Goal: Transaction & Acquisition: Purchase product/service

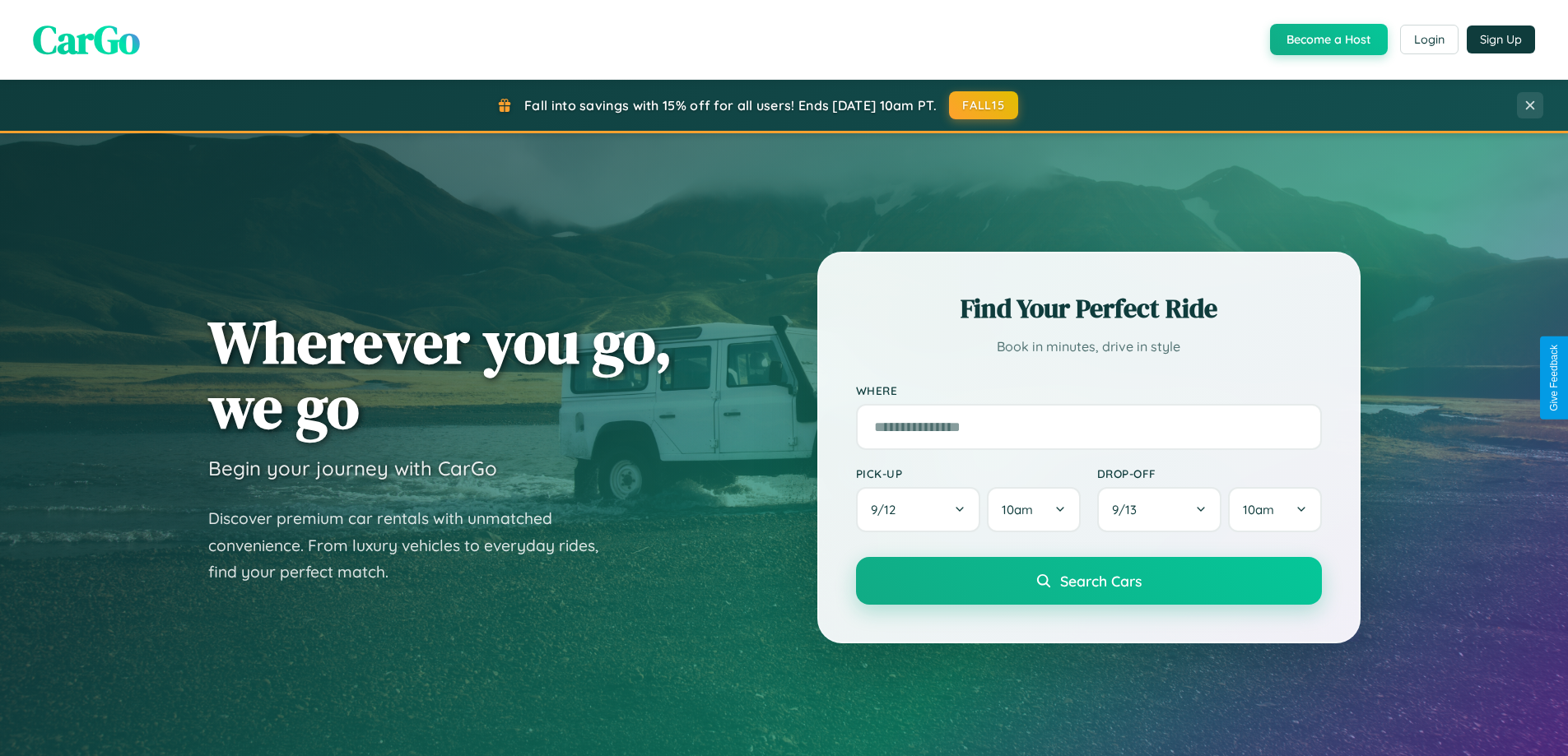
scroll to position [1133, 0]
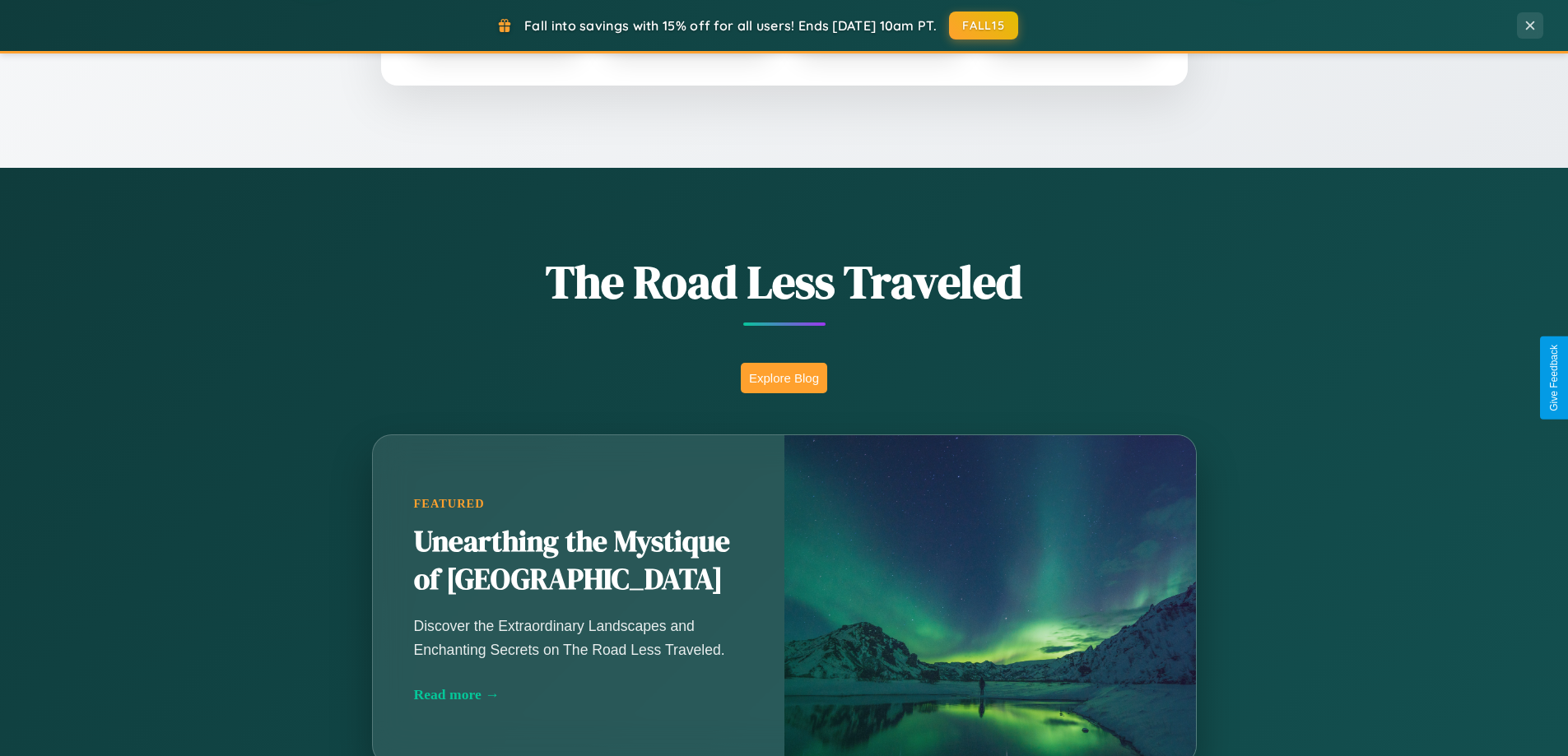
click at [783, 378] on button "Explore Blog" at bounding box center [783, 378] width 86 height 31
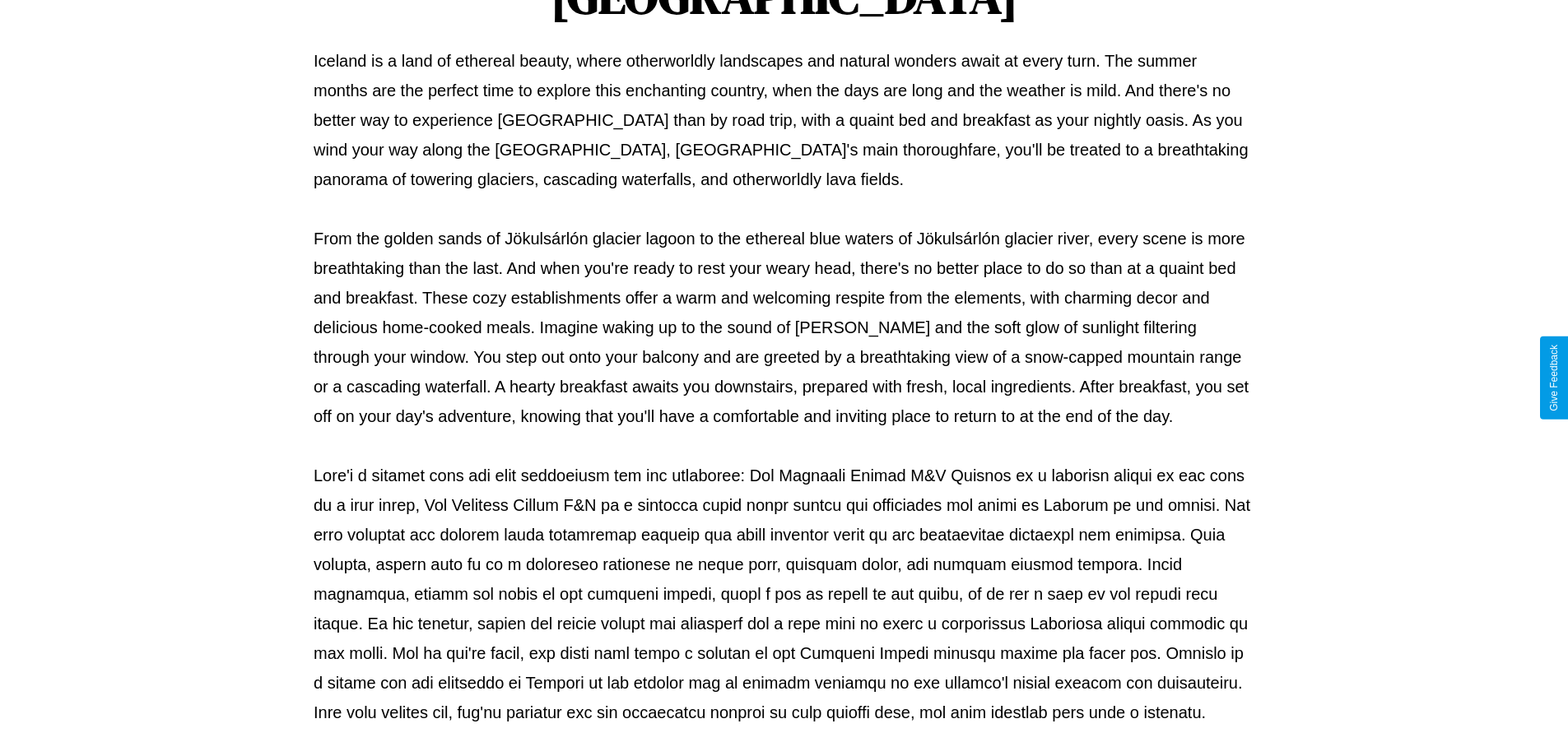
scroll to position [532, 0]
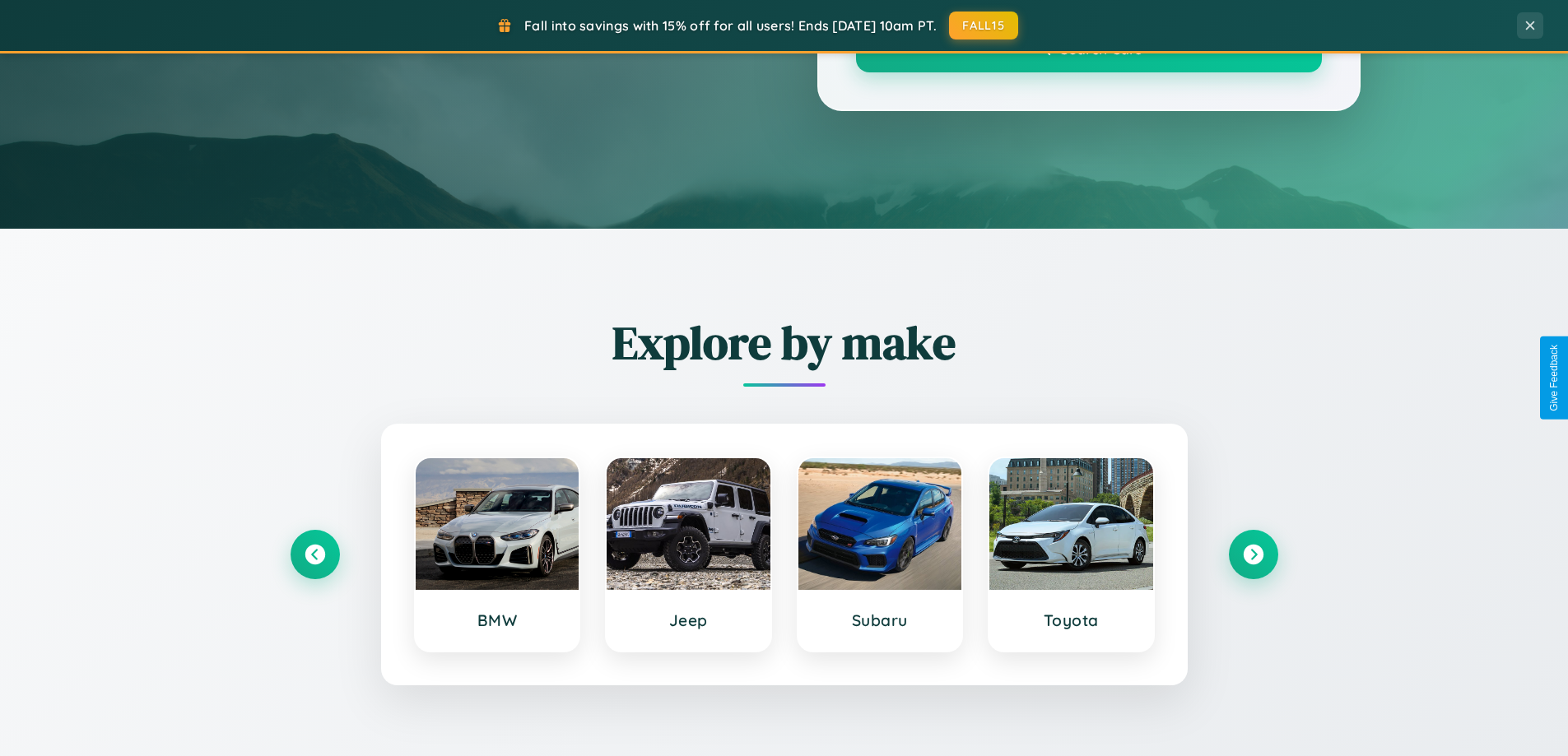
scroll to position [1133, 0]
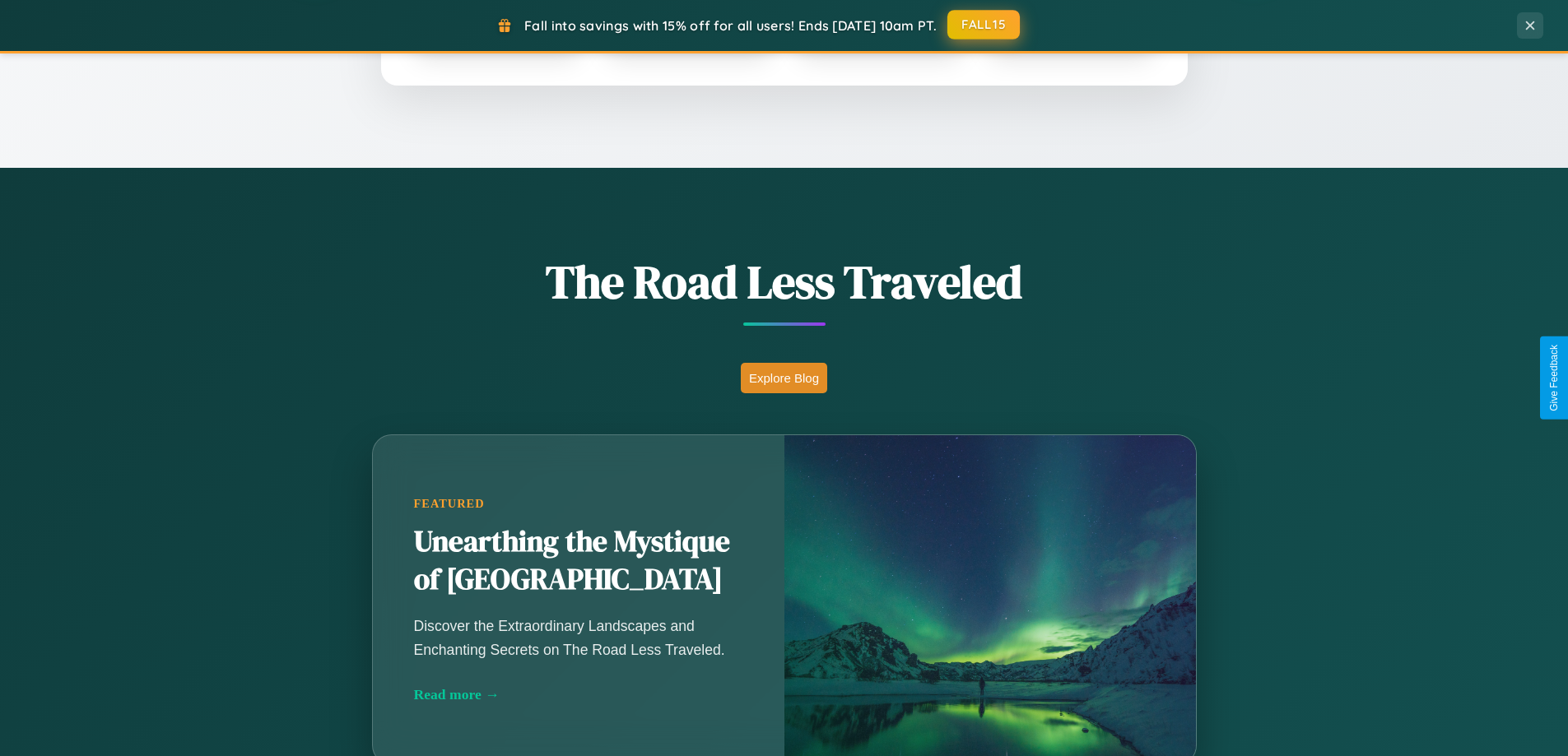
click at [984, 25] on button "FALL15" at bounding box center [983, 24] width 72 height 30
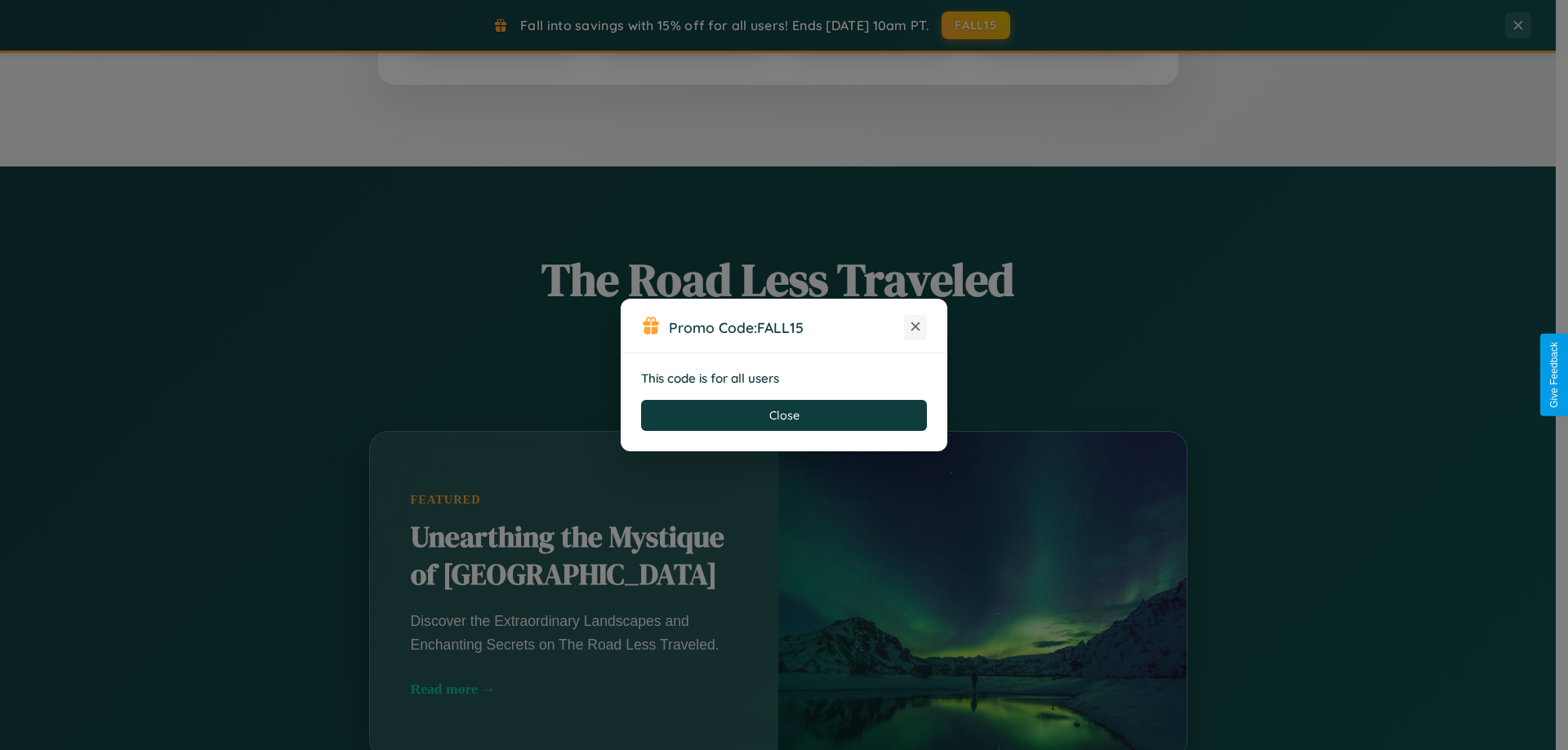
click at [915, 328] on icon at bounding box center [915, 326] width 16 height 16
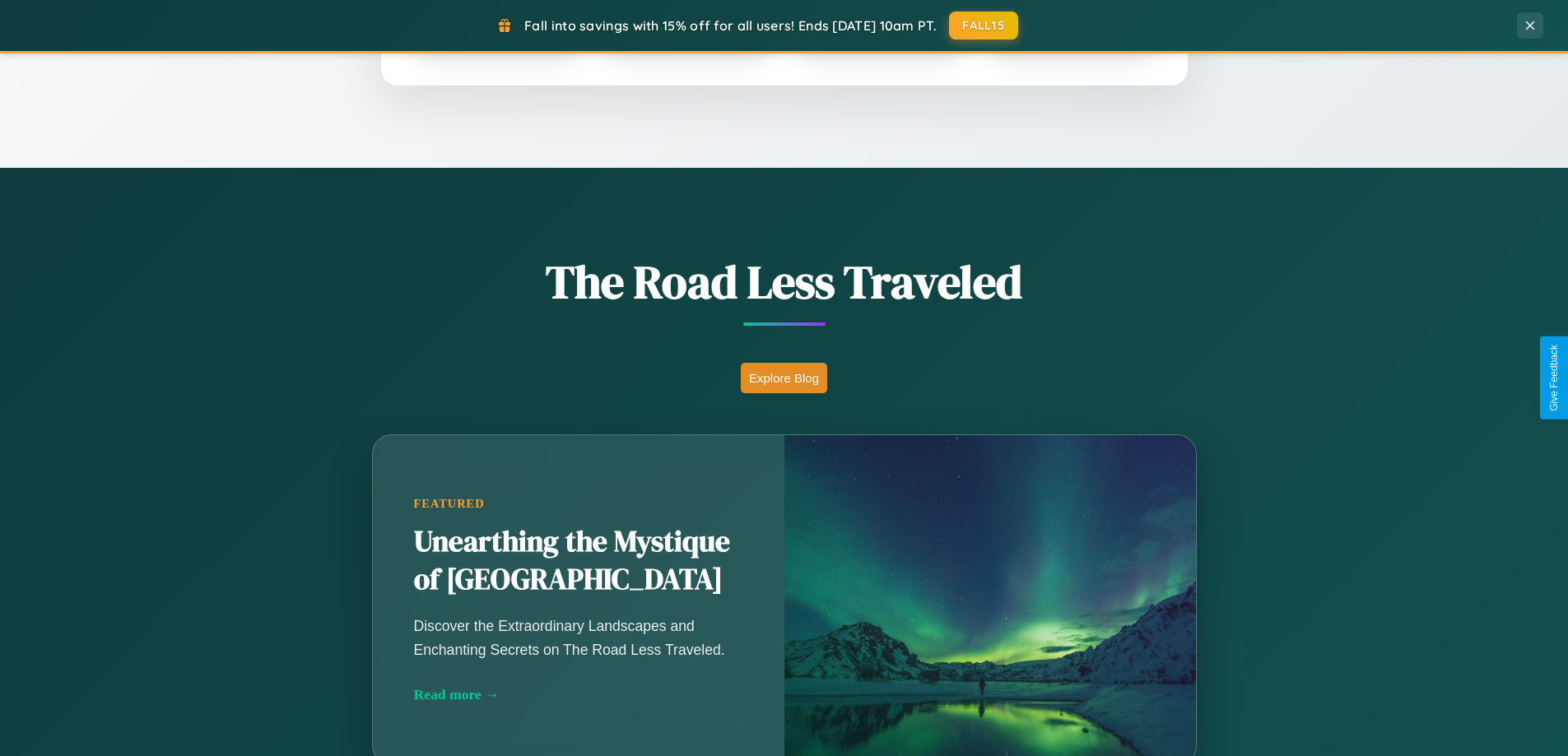
scroll to position [3167, 0]
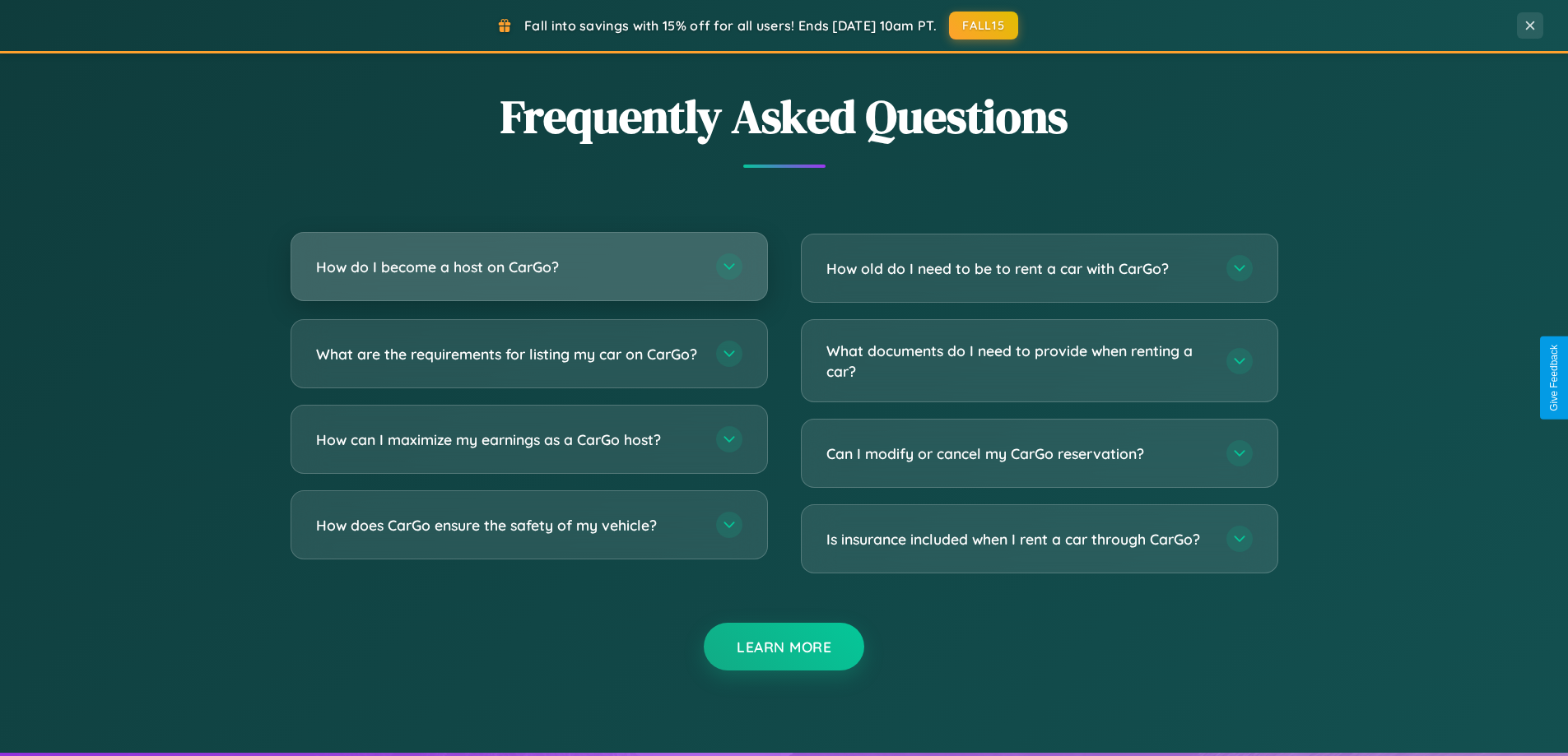
click at [528, 266] on h3 "How do I become a host on CarGo?" at bounding box center [507, 266] width 383 height 20
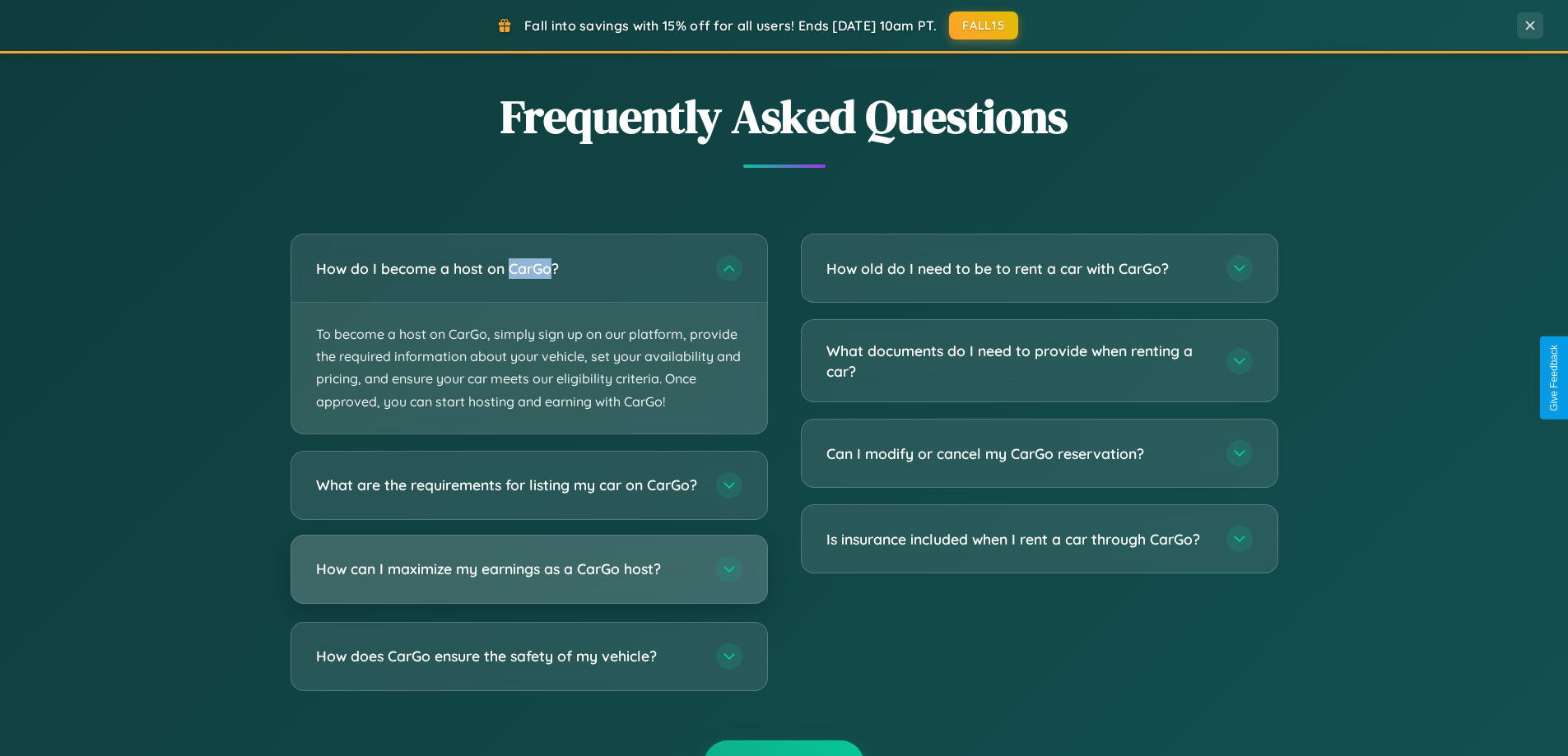
click at [528, 579] on h3 "How can I maximize my earnings as a CarGo host?" at bounding box center [507, 569] width 383 height 20
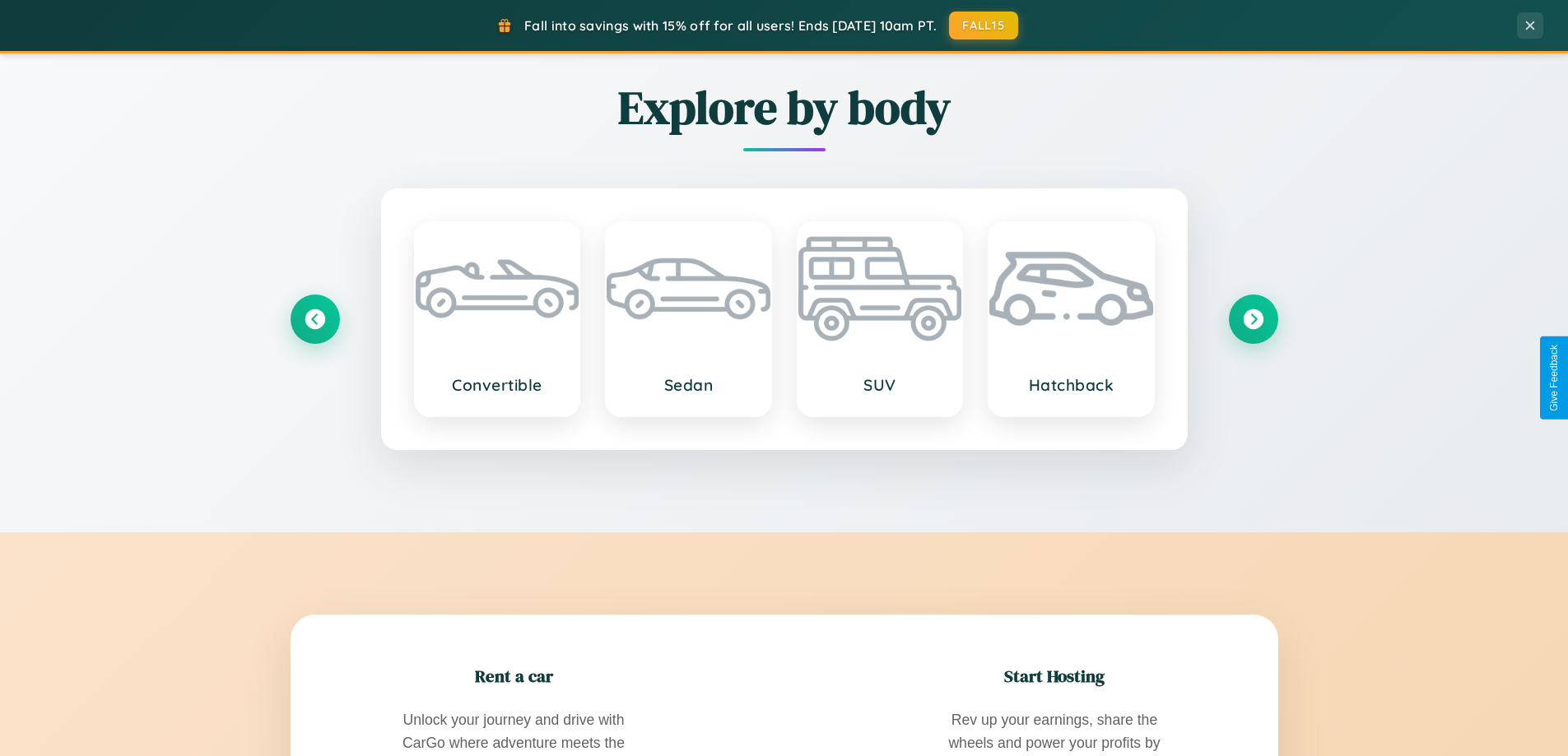
scroll to position [48, 0]
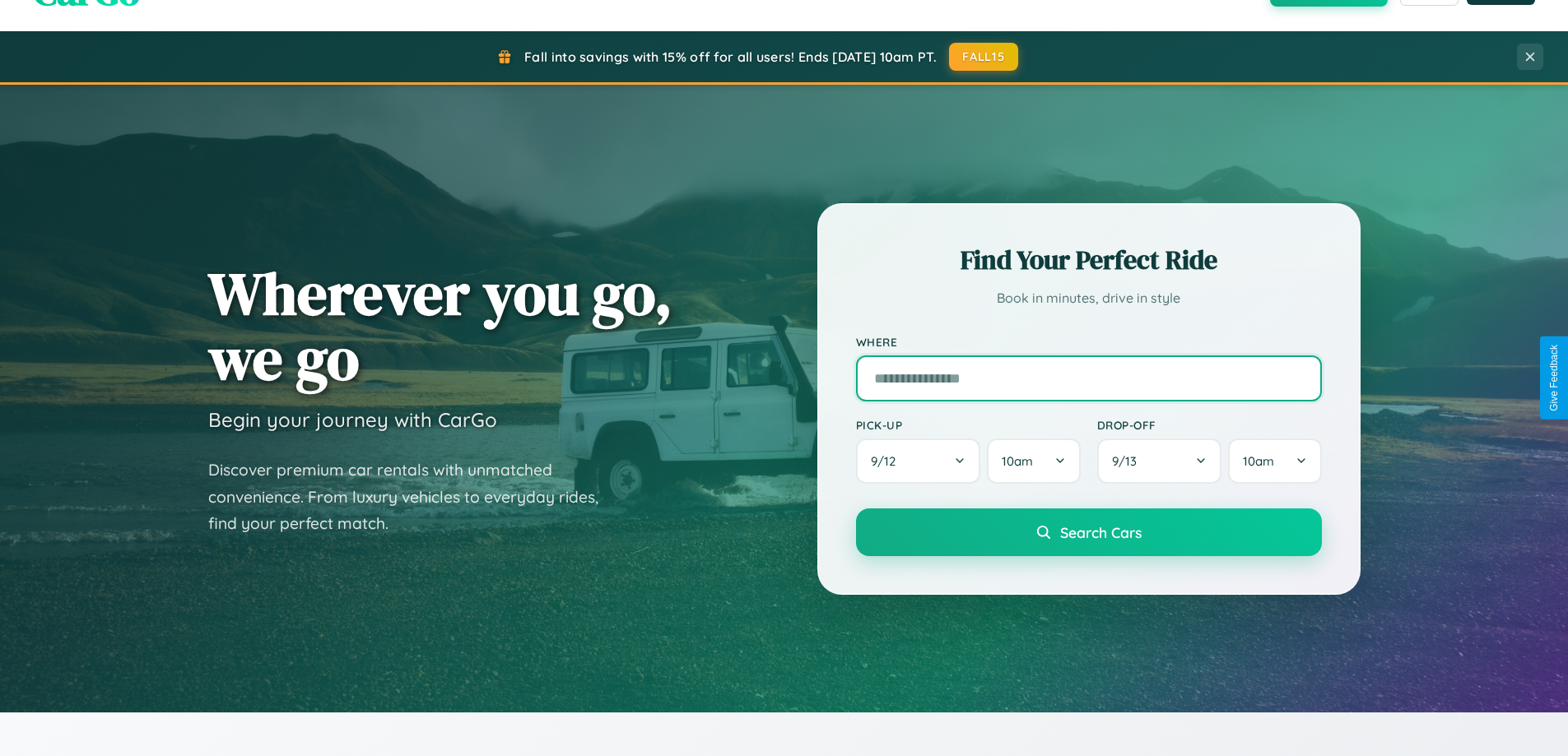
click at [1088, 378] on input "text" at bounding box center [1088, 378] width 465 height 46
type input "*********"
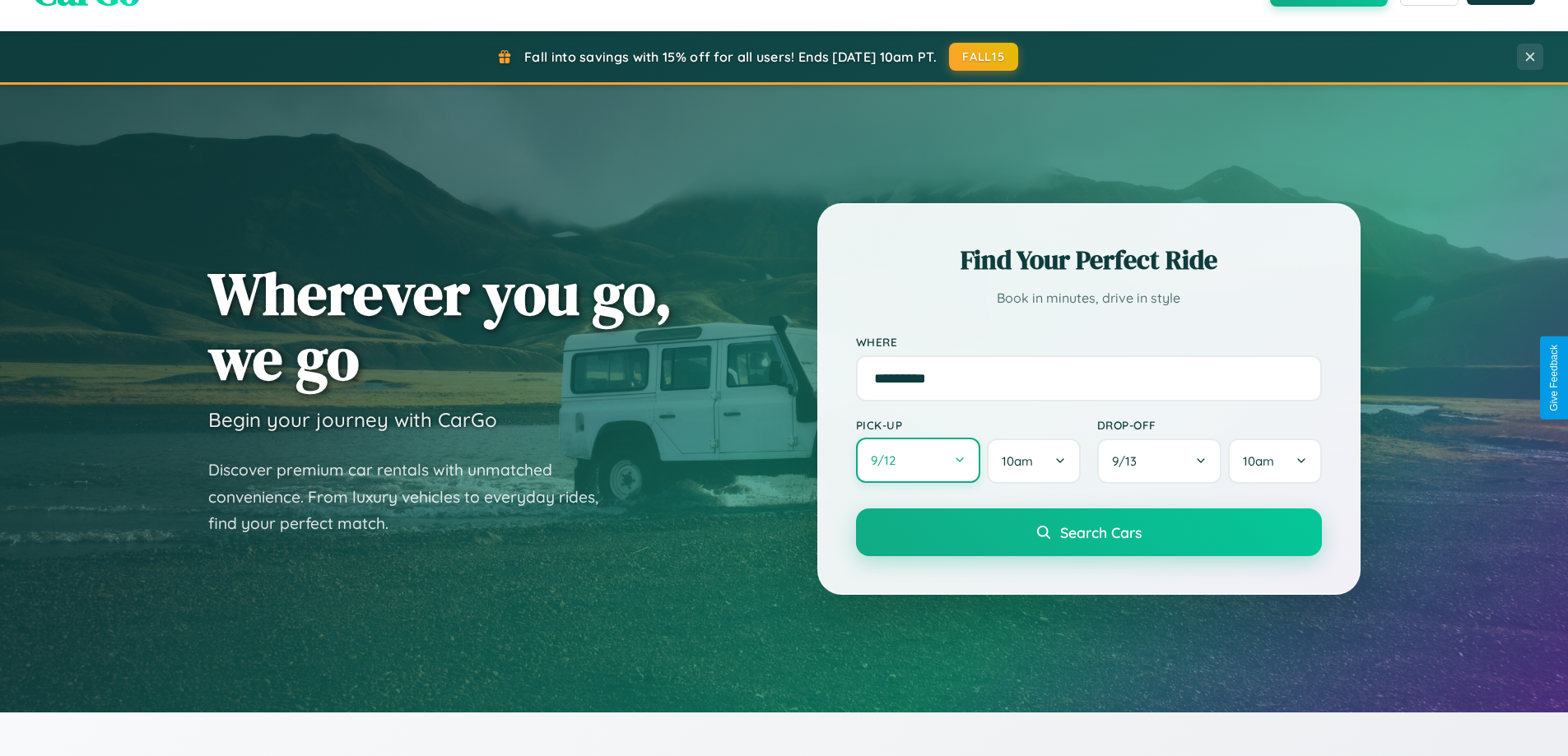
click at [917, 461] on button "9 / 12" at bounding box center [918, 460] width 126 height 45
select select "*"
select select "****"
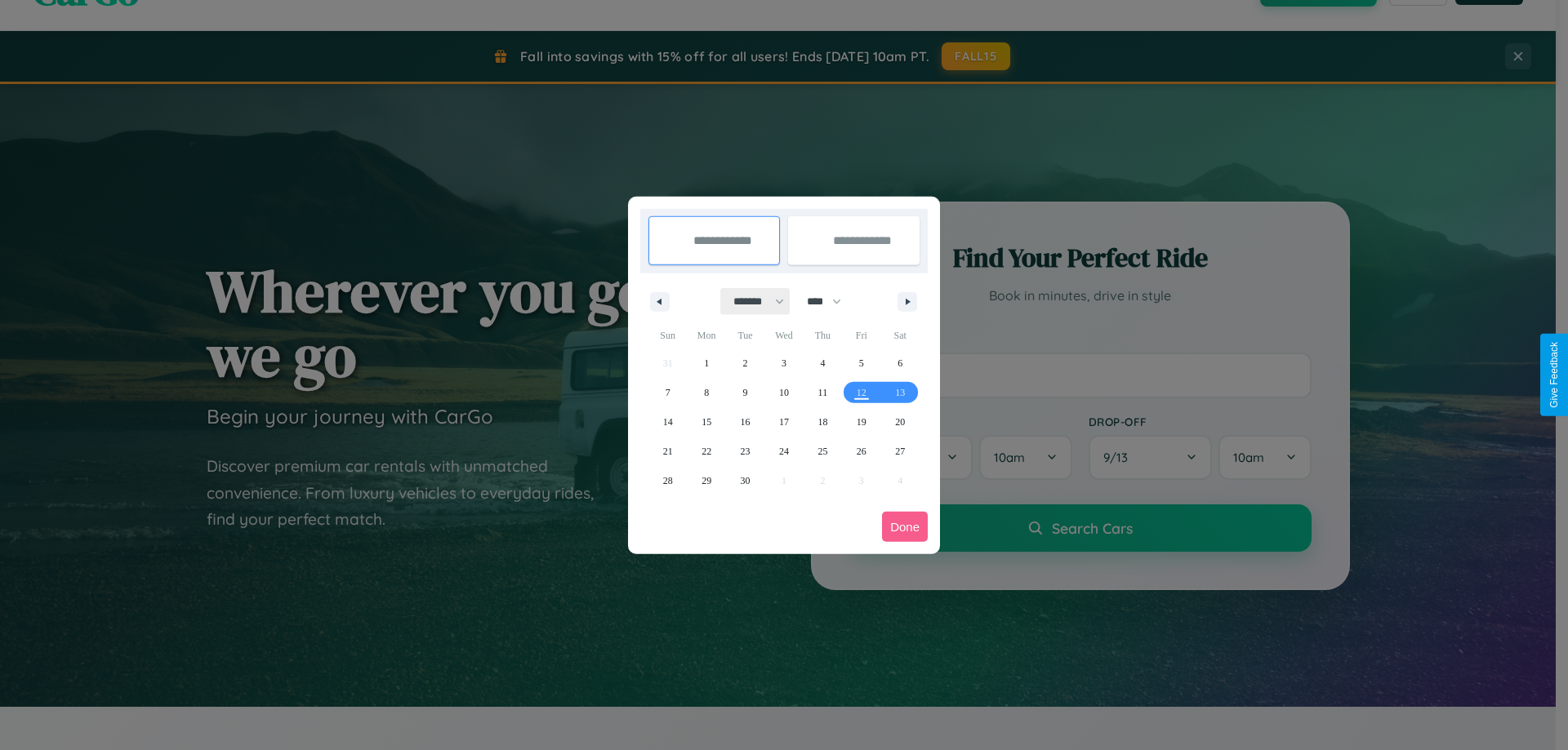
drag, startPoint x: 751, startPoint y: 302, endPoint x: 784, endPoint y: 328, distance: 42.0
click at [751, 302] on select "******* ******** ***** ***** *** **** **** ****** ********* ******* ******** **…" at bounding box center [756, 302] width 69 height 27
click at [706, 450] on span "22" at bounding box center [706, 451] width 10 height 30
type input "**********"
click at [861, 450] on span "26" at bounding box center [862, 451] width 10 height 30
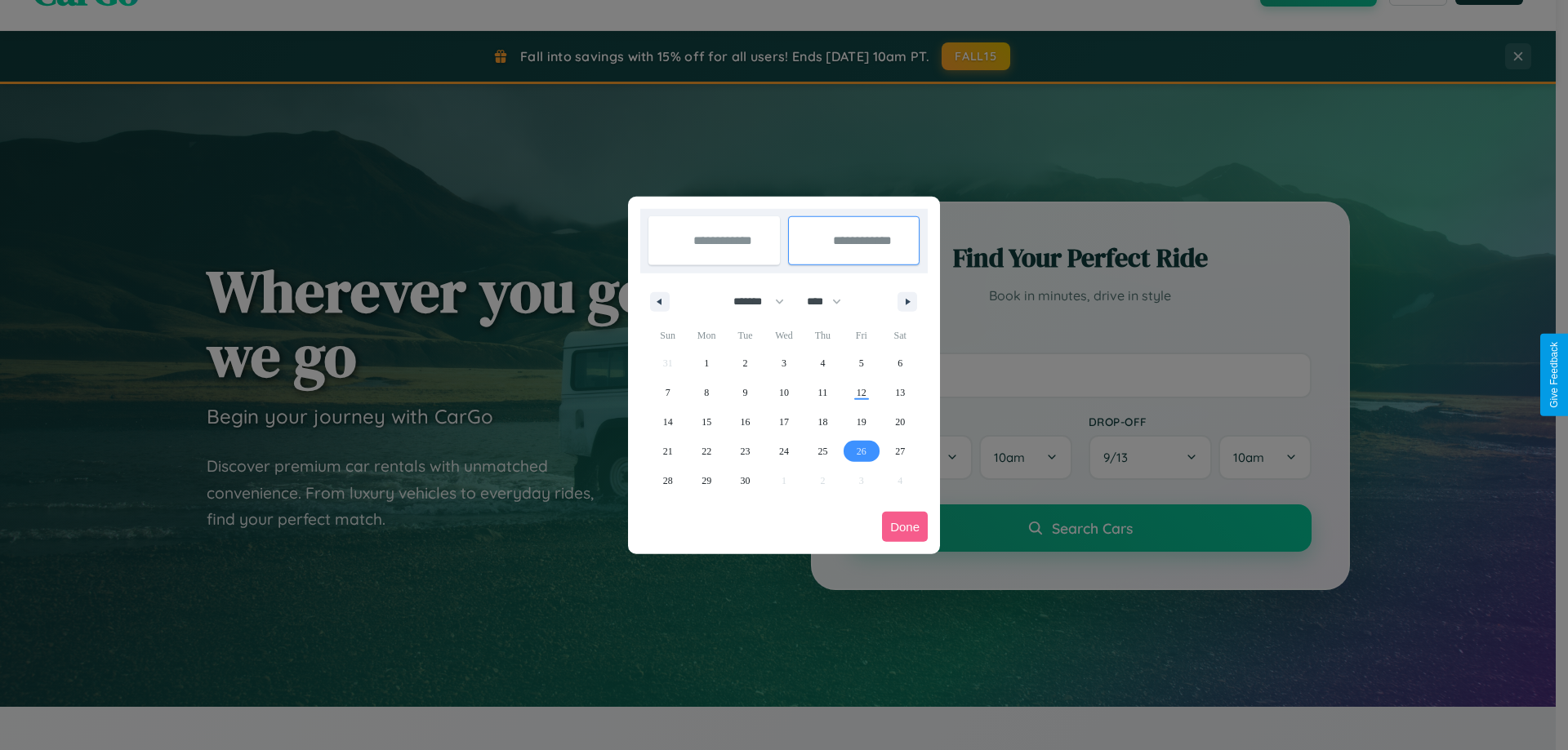
type input "**********"
click at [905, 527] on button "Done" at bounding box center [906, 527] width 46 height 31
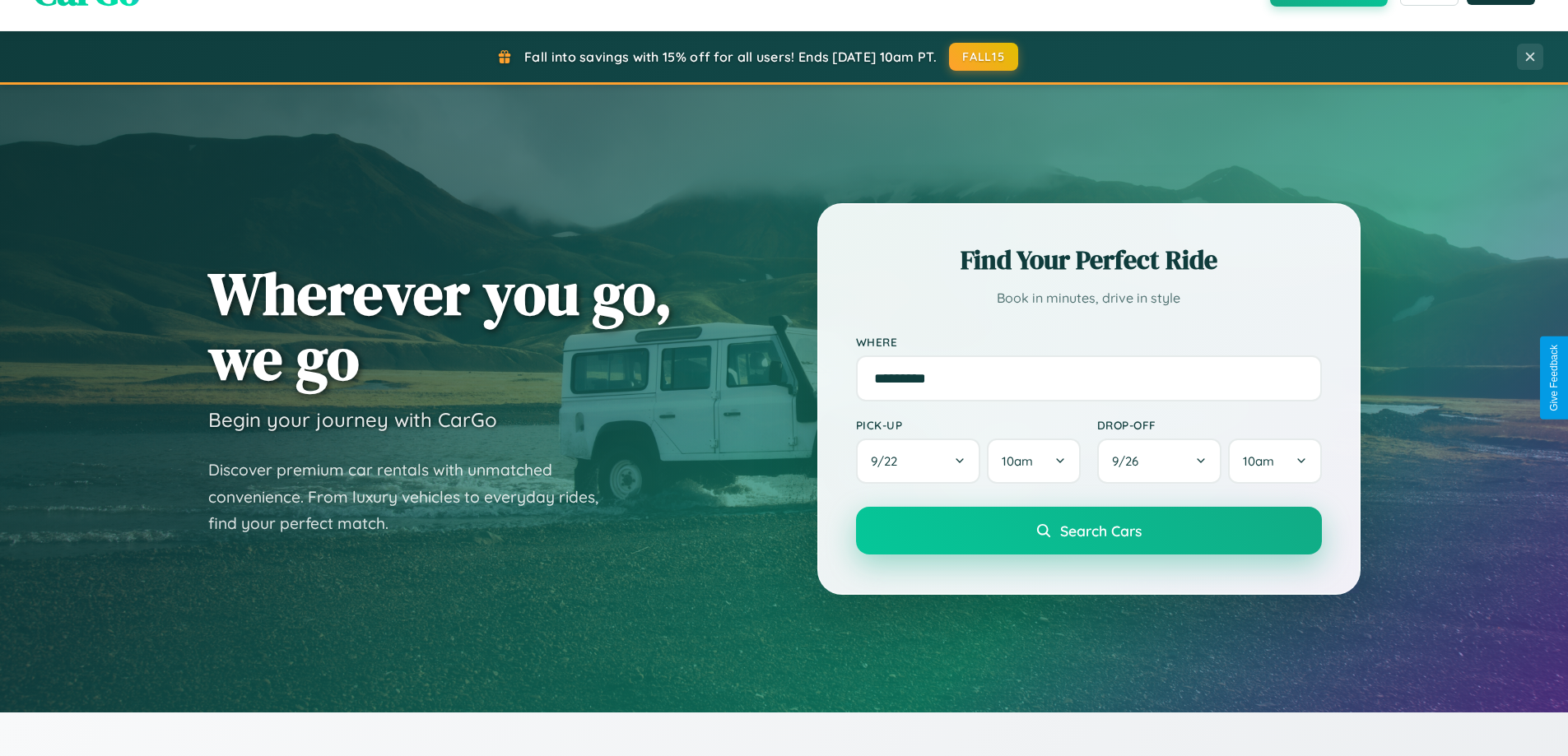
click at [1088, 531] on span "Search Cars" at bounding box center [1101, 530] width 81 height 18
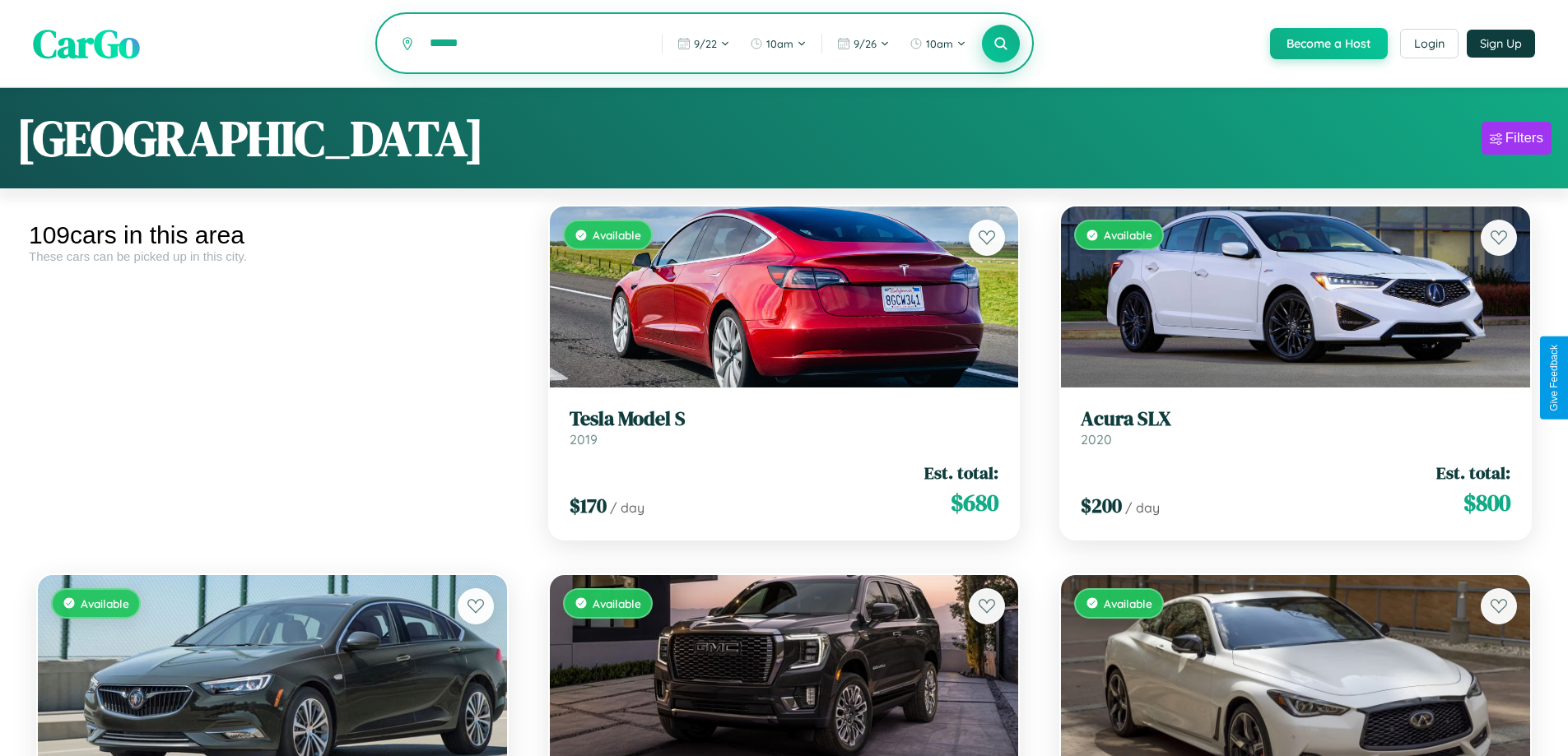
type input "******"
click at [1000, 44] on icon at bounding box center [1001, 43] width 15 height 15
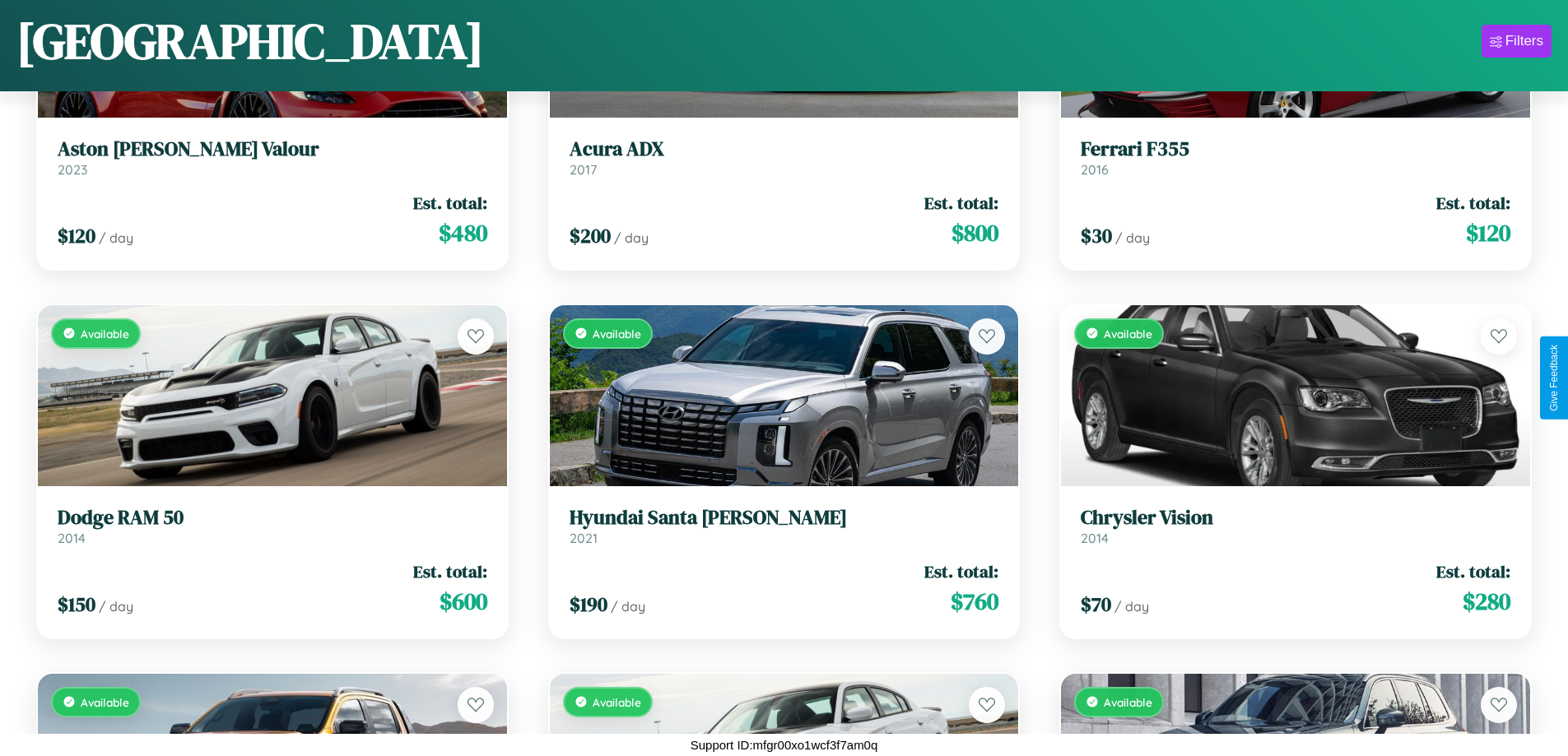
scroll to position [2074, 0]
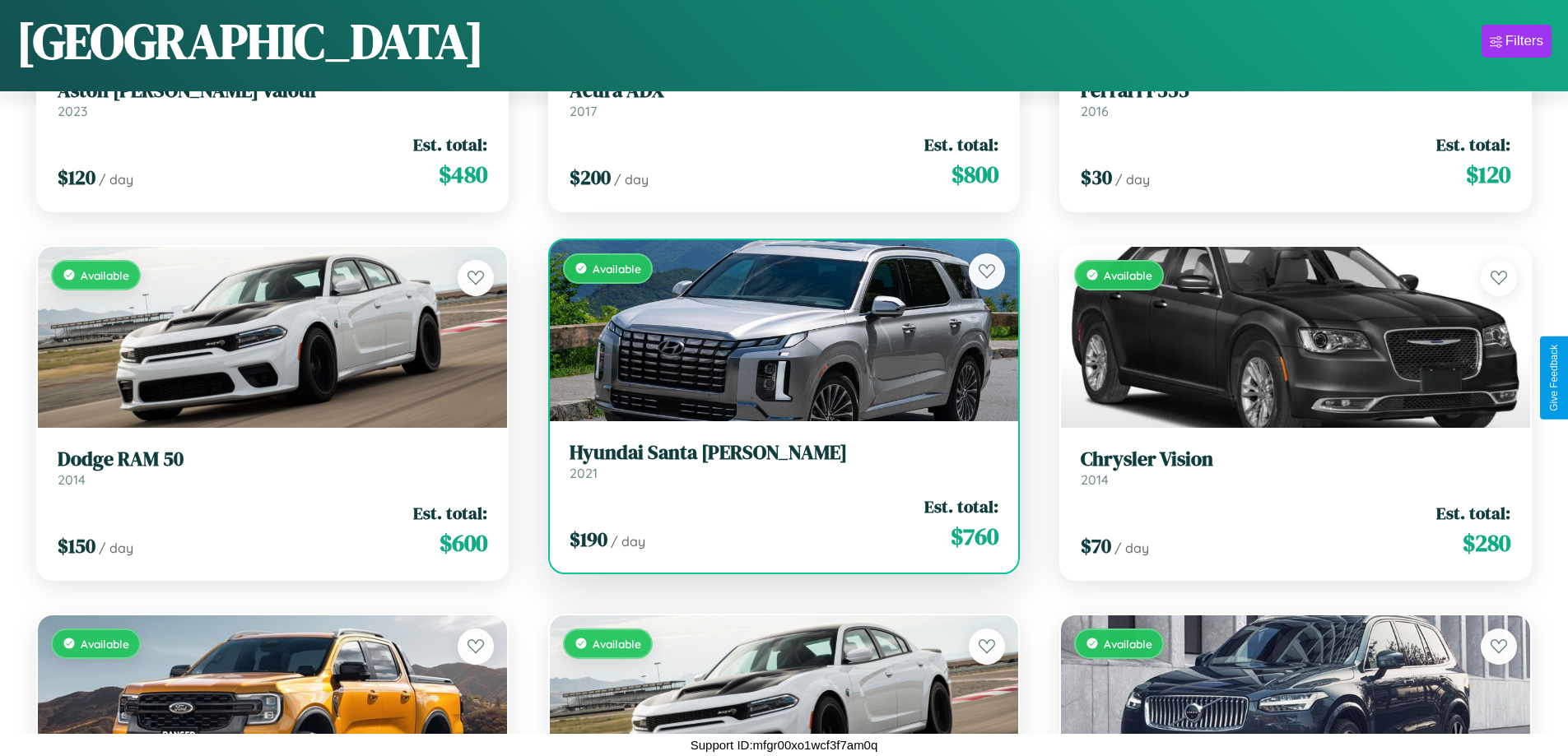
click at [777, 462] on h3 "Hyundai Santa Cruz" at bounding box center [784, 453] width 430 height 24
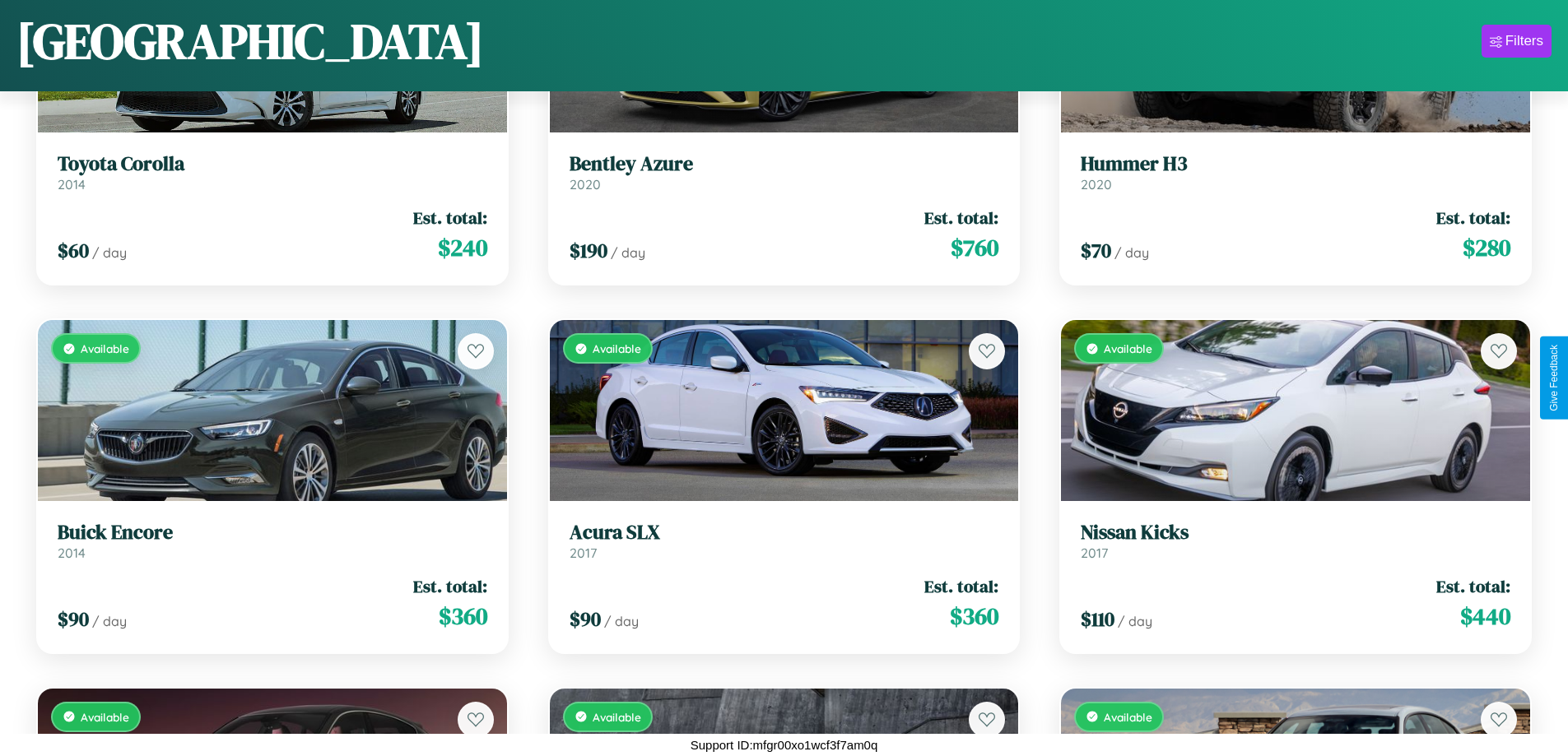
scroll to position [3179, 0]
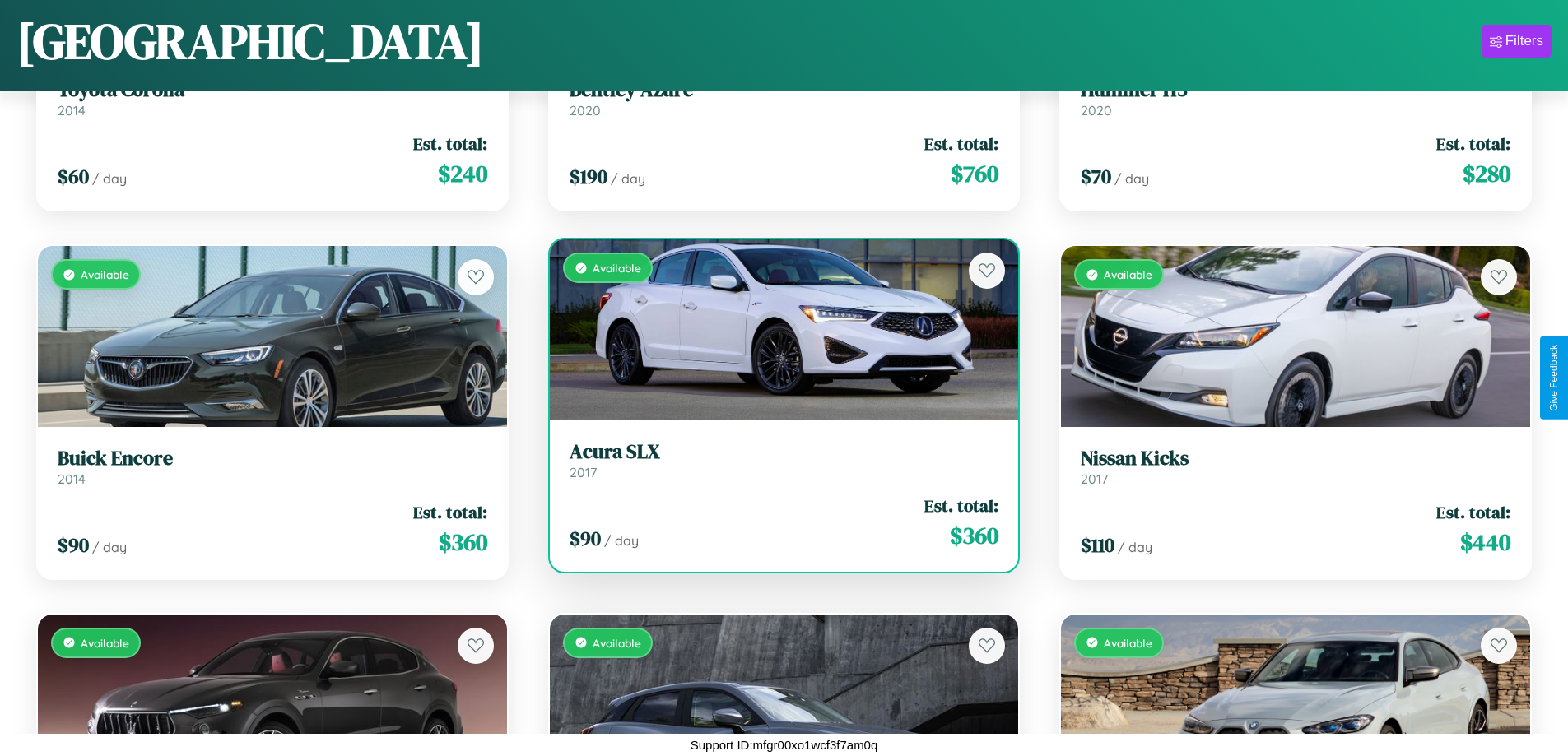
click at [777, 460] on h3 "Acura SLX" at bounding box center [784, 452] width 430 height 24
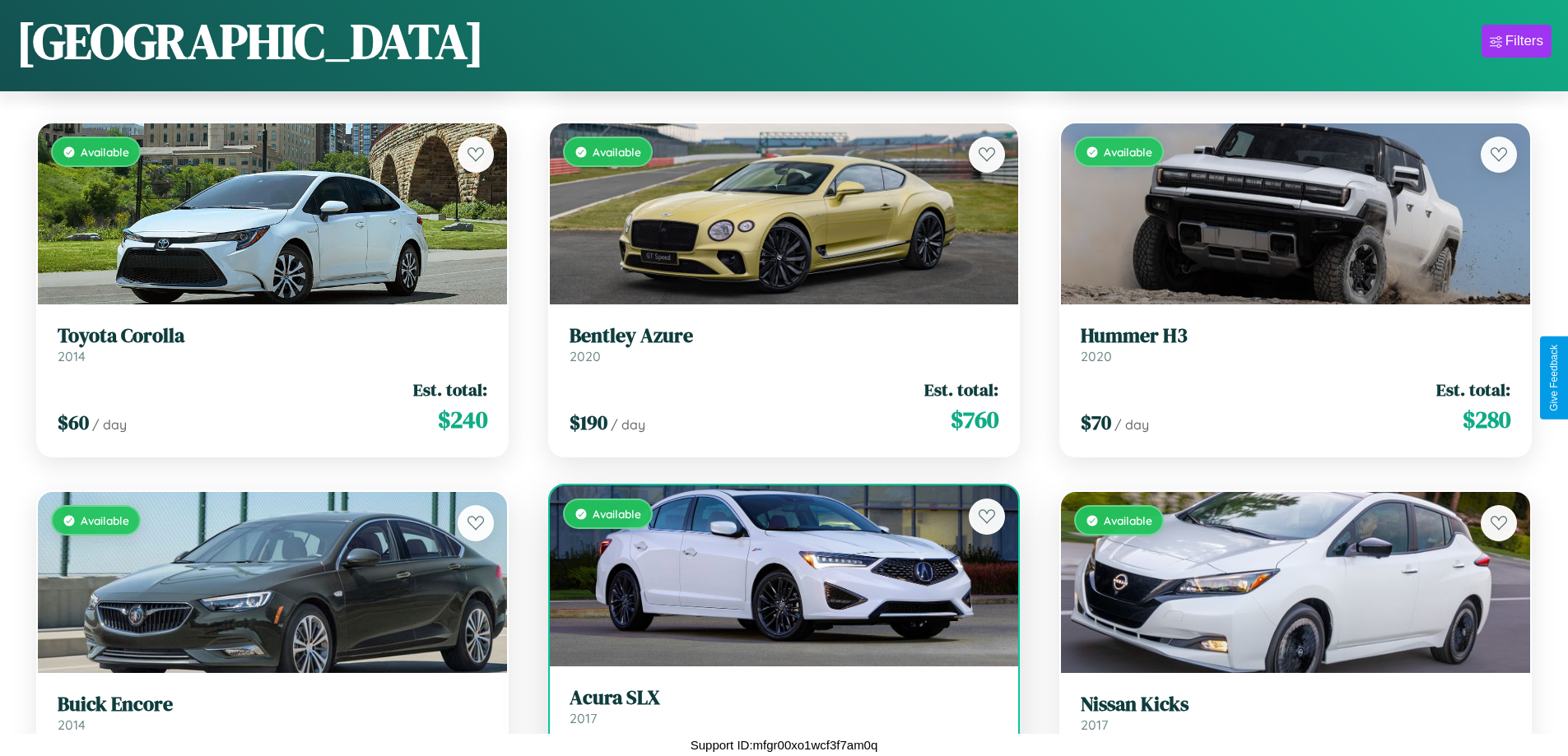
scroll to position [2443, 0]
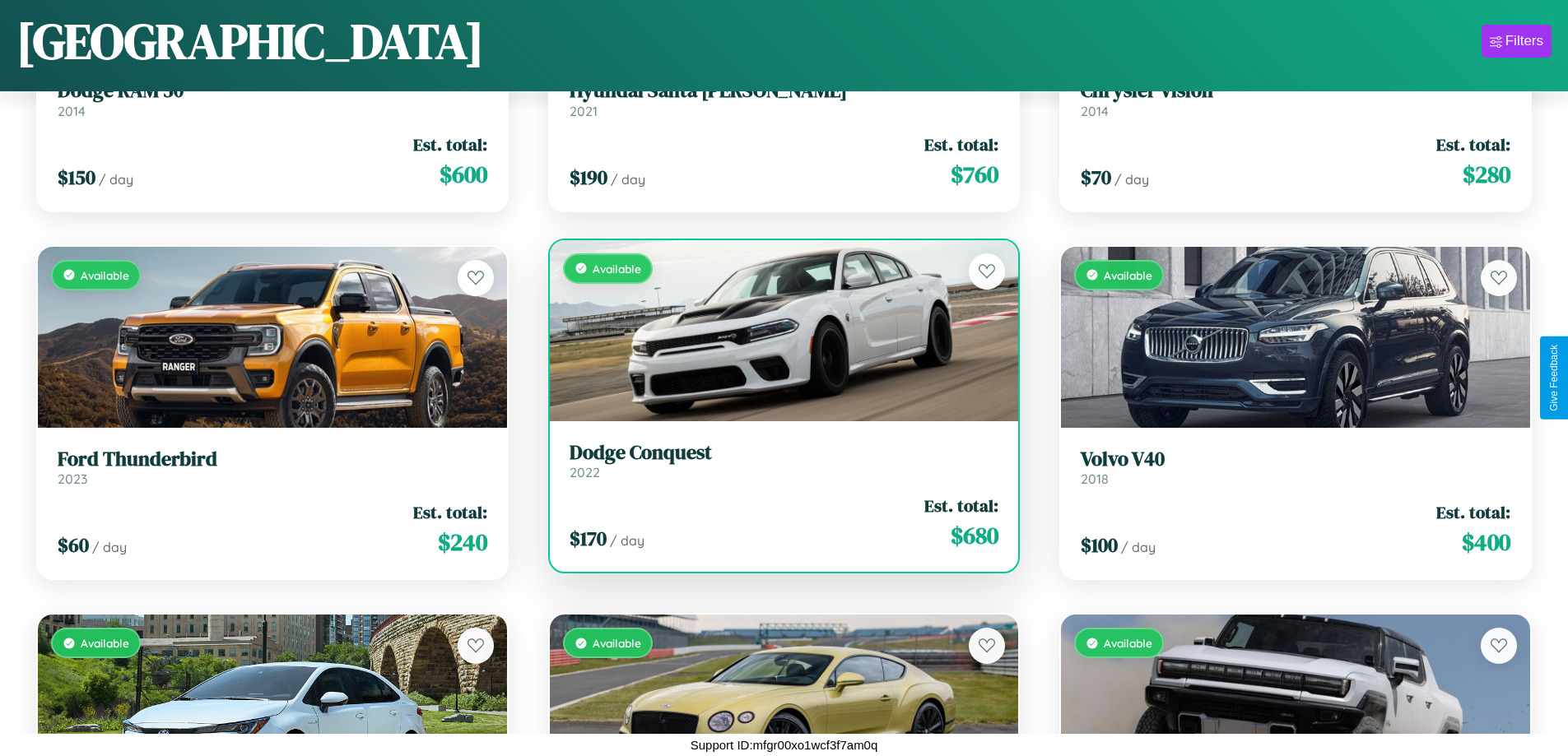
click at [777, 460] on h3 "Dodge Conquest" at bounding box center [784, 453] width 430 height 24
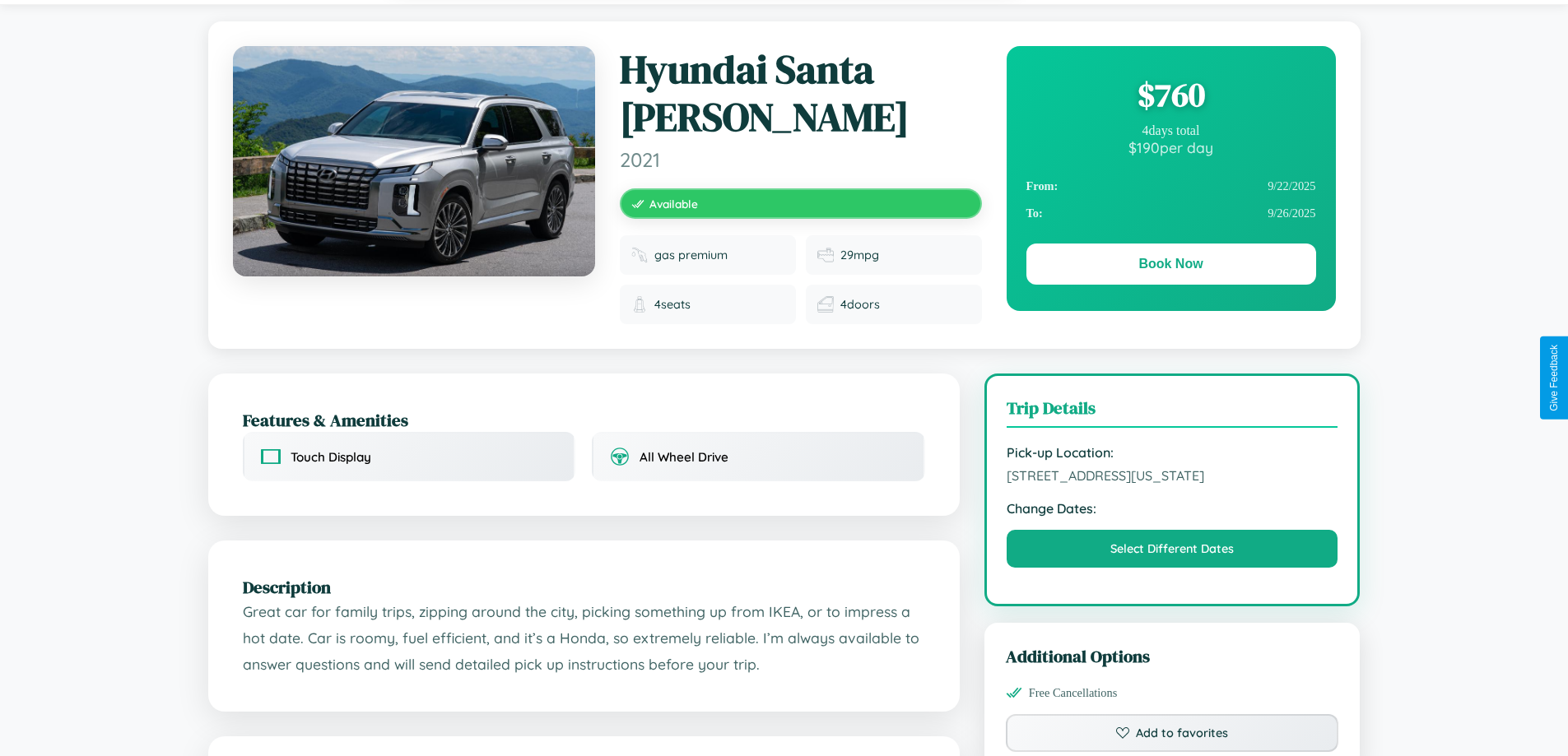
scroll to position [916, 0]
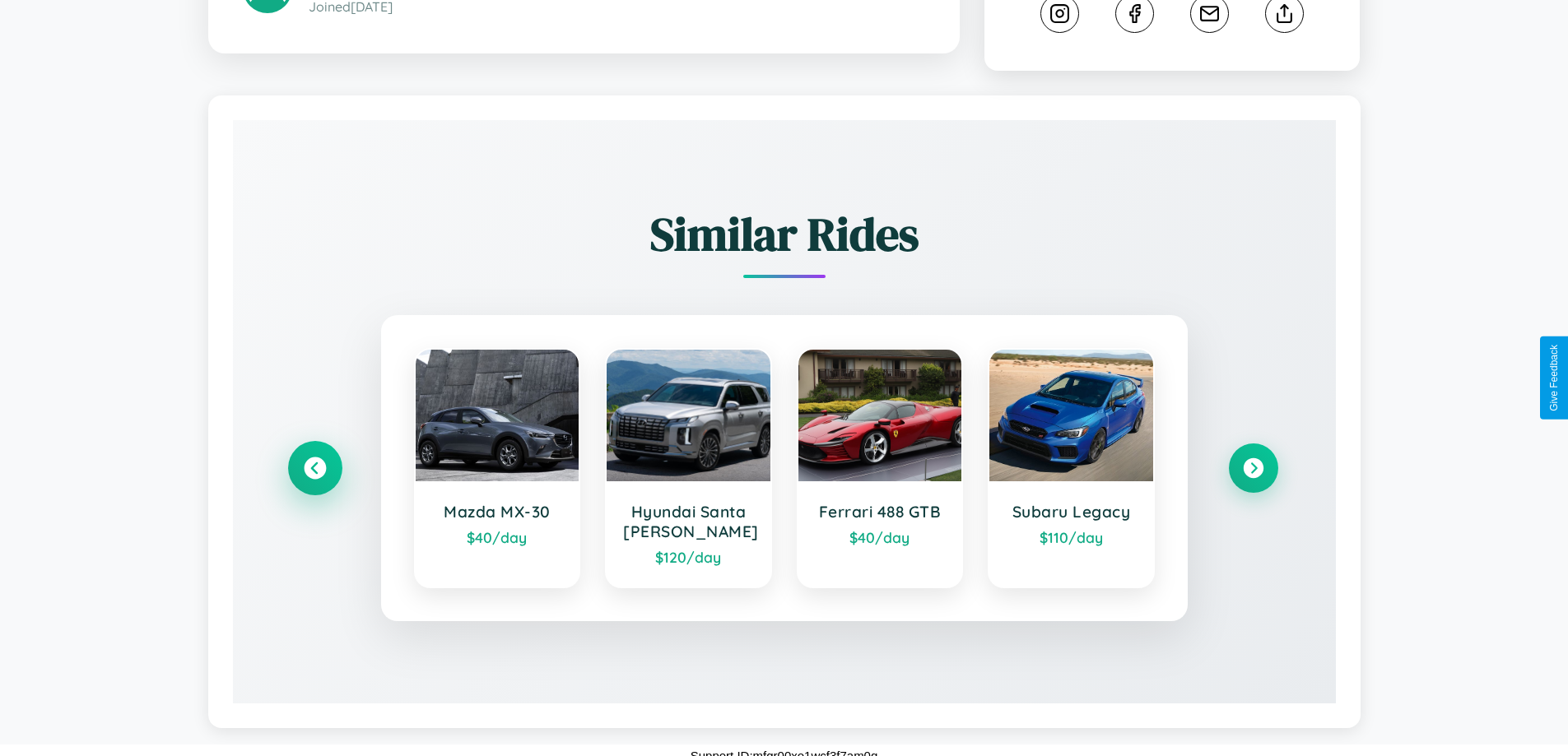
click at [315, 458] on icon at bounding box center [315, 468] width 22 height 22
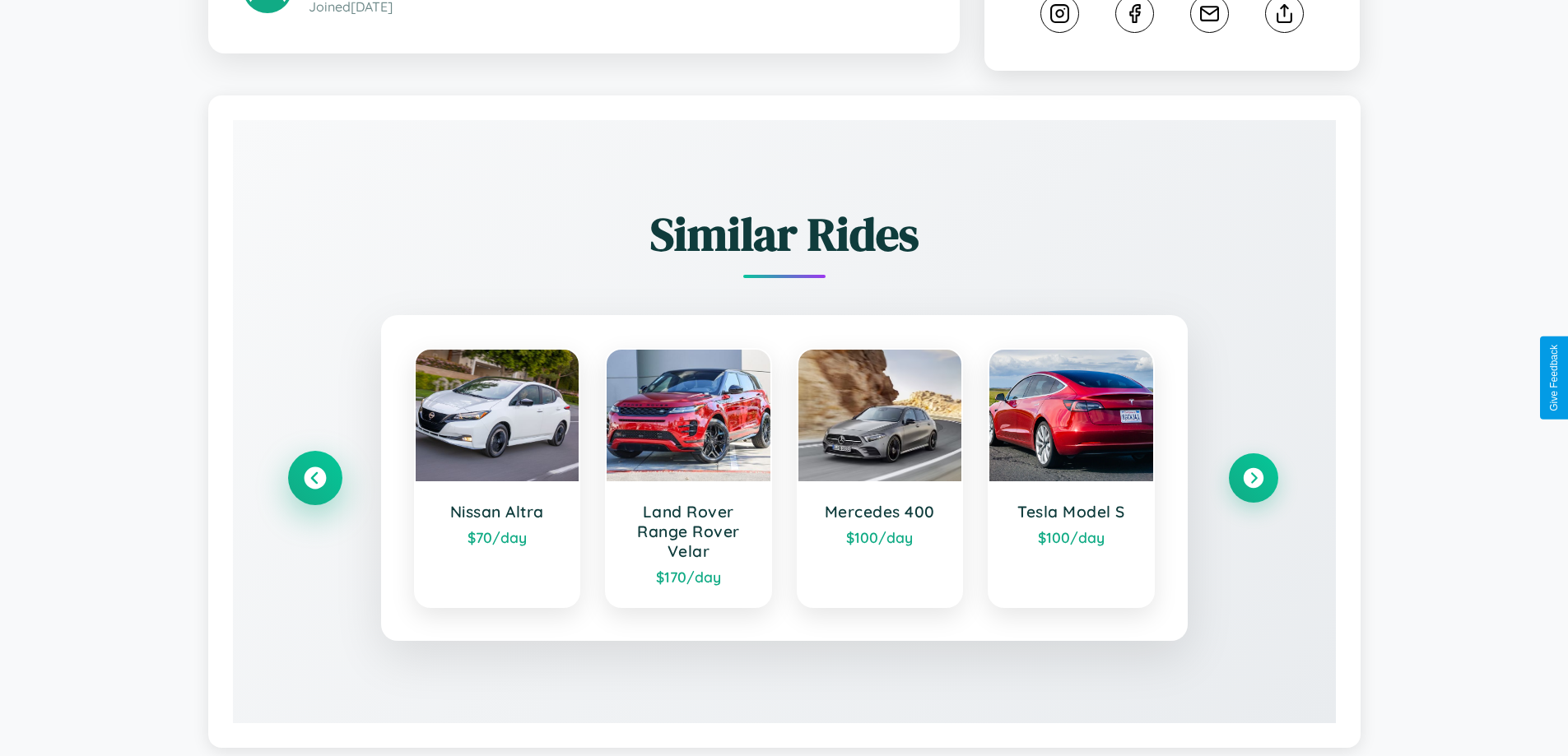
click at [315, 467] on icon at bounding box center [315, 478] width 22 height 22
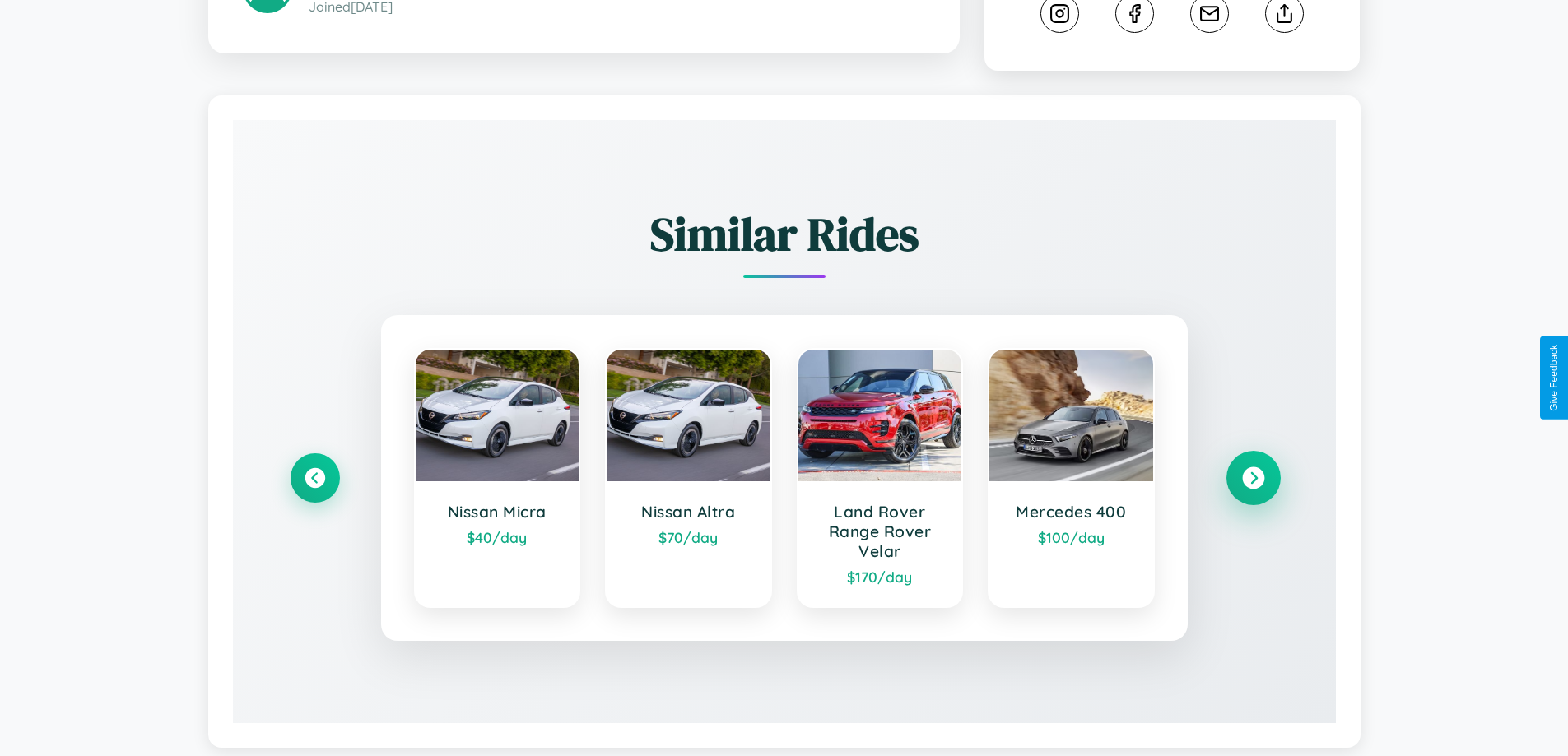
click at [1252, 467] on icon at bounding box center [1252, 478] width 22 height 22
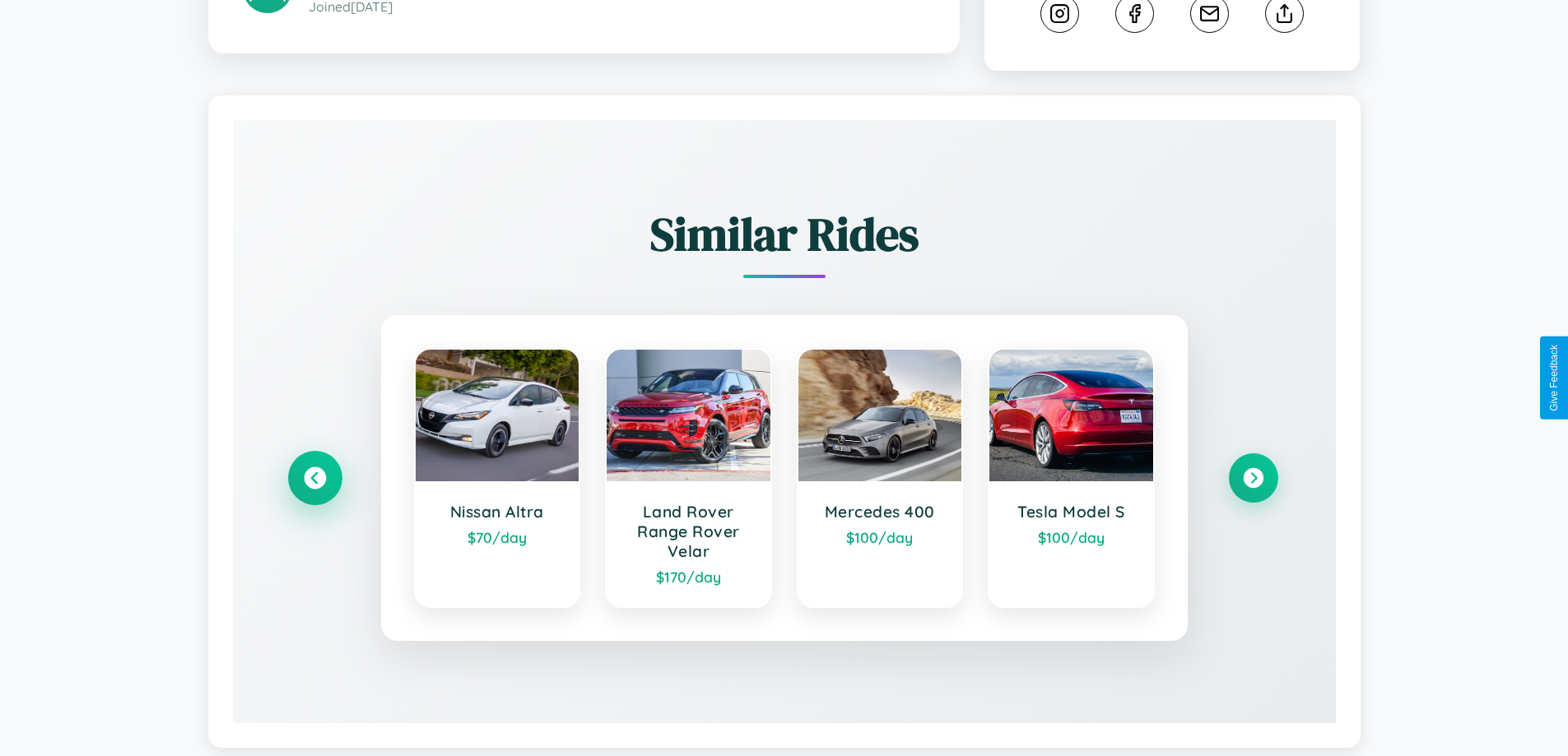
click at [315, 467] on icon at bounding box center [315, 478] width 22 height 22
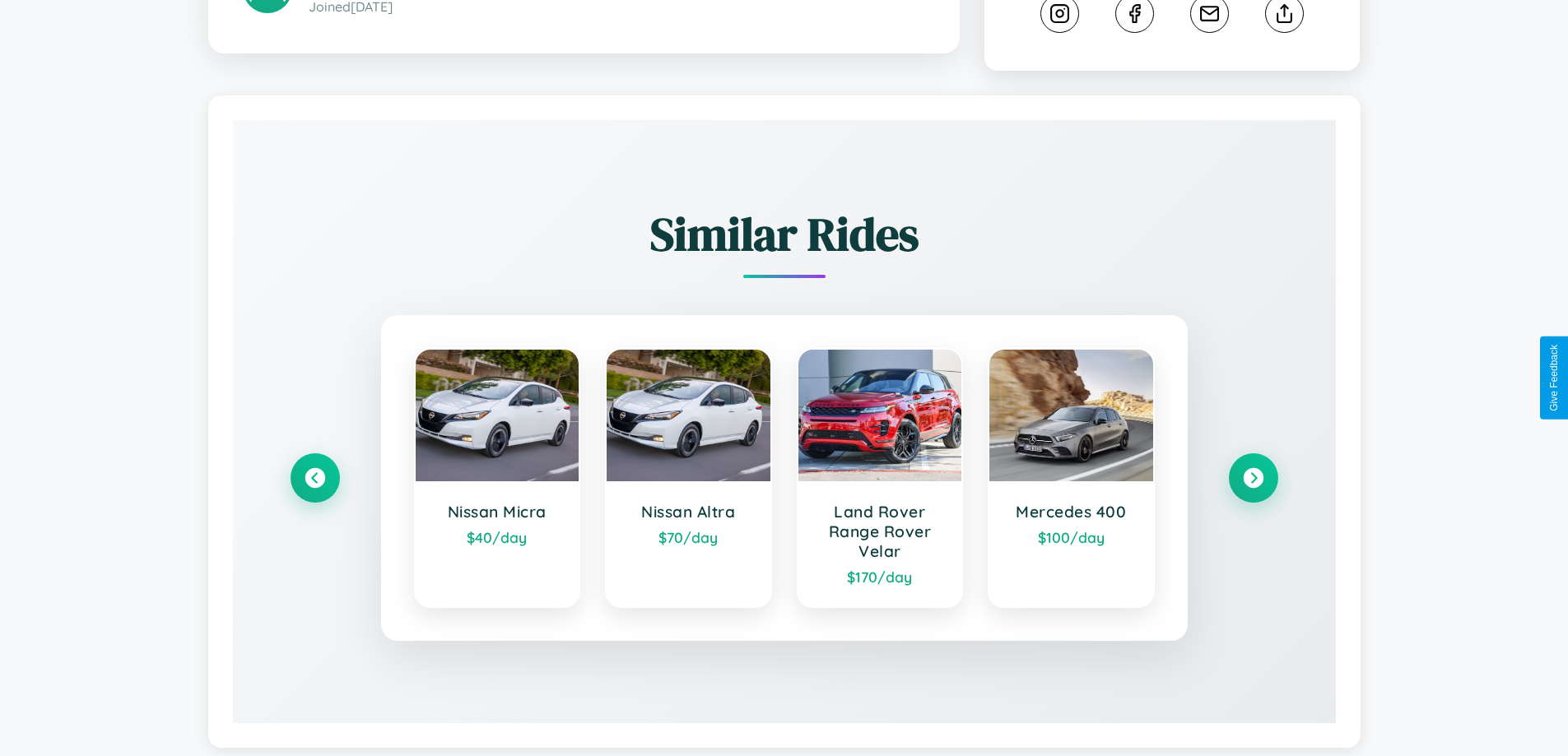
scroll to position [541, 0]
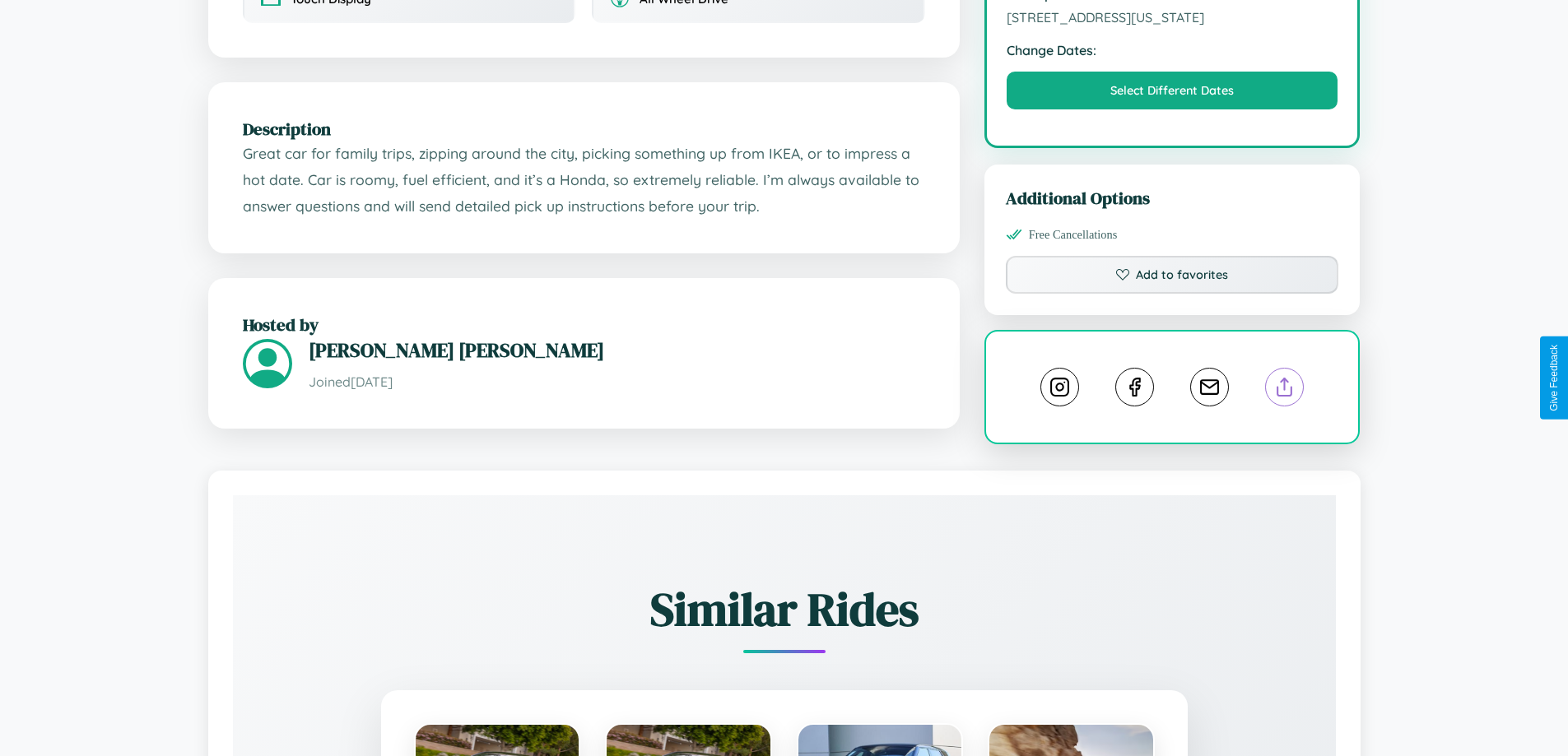
click at [1284, 378] on line at bounding box center [1284, 384] width 0 height 12
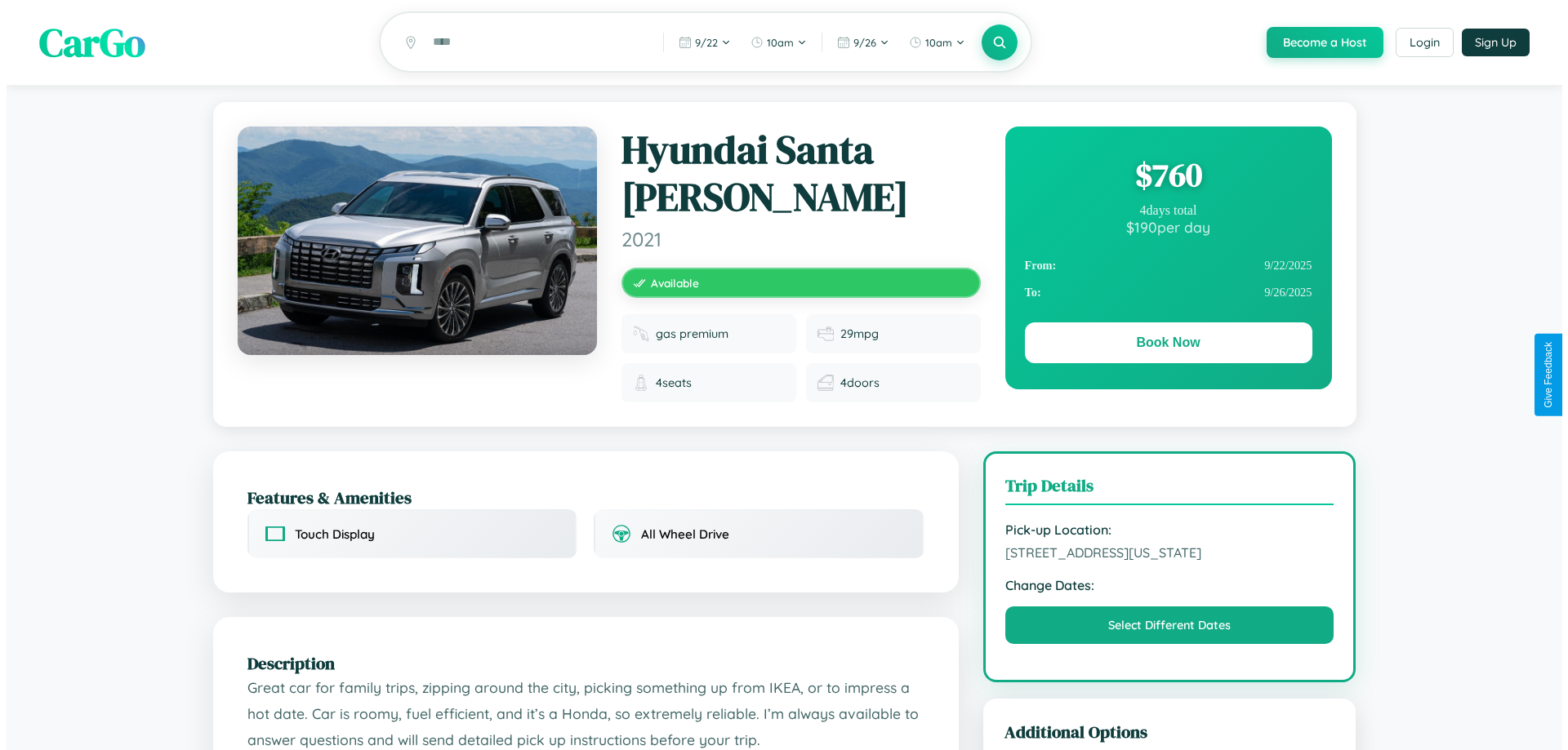
scroll to position [0, 0]
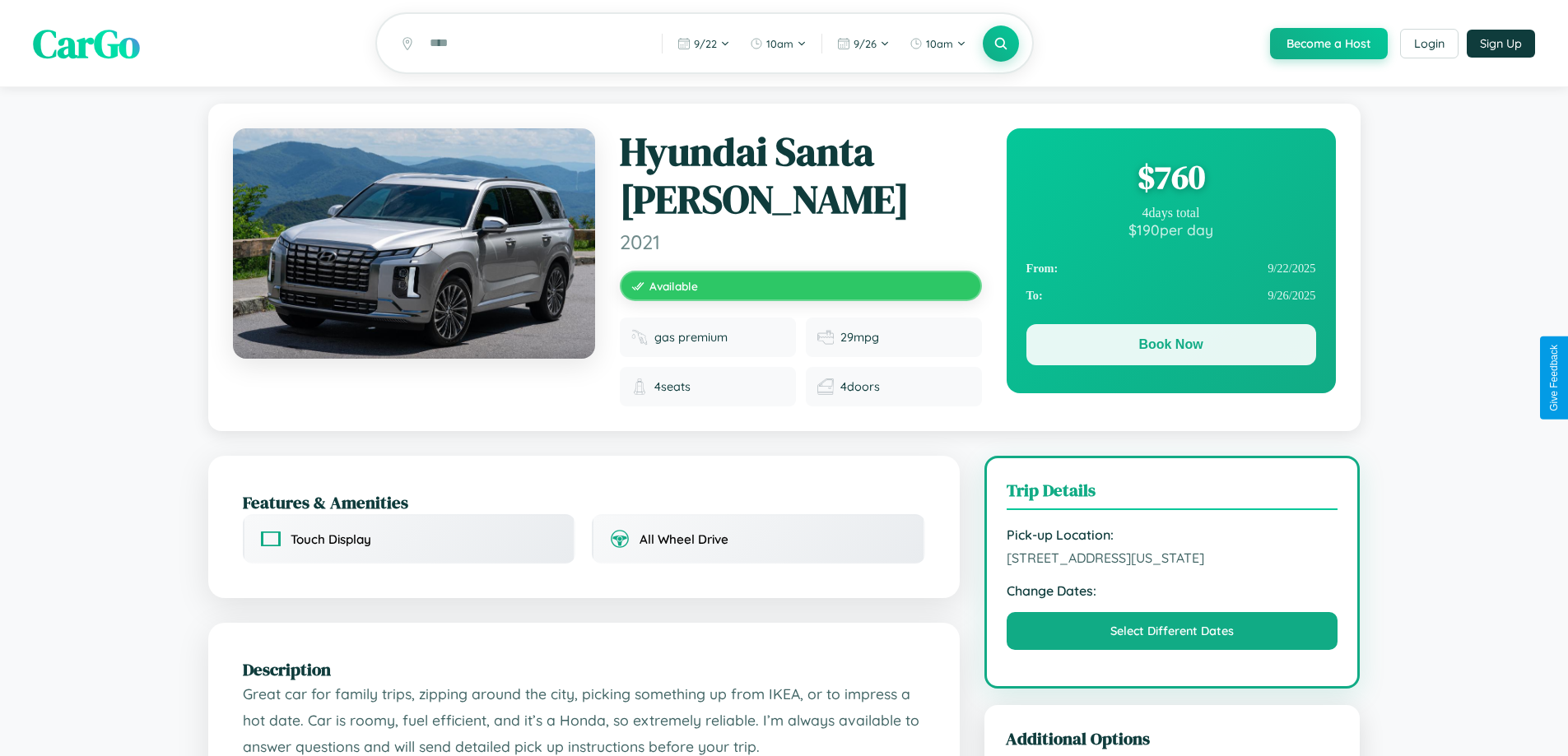
click at [1170, 348] on button "Book Now" at bounding box center [1171, 345] width 290 height 42
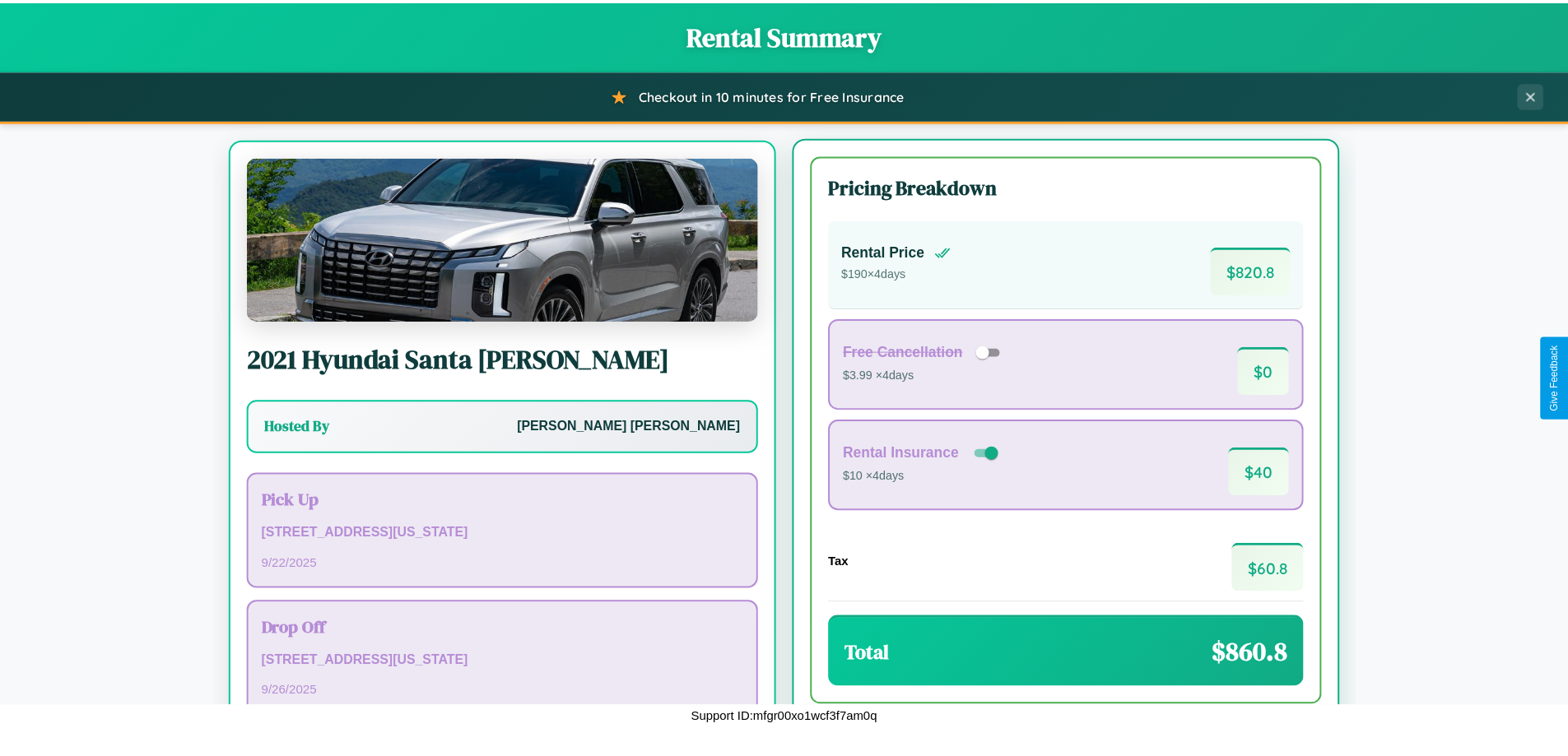
scroll to position [113, 0]
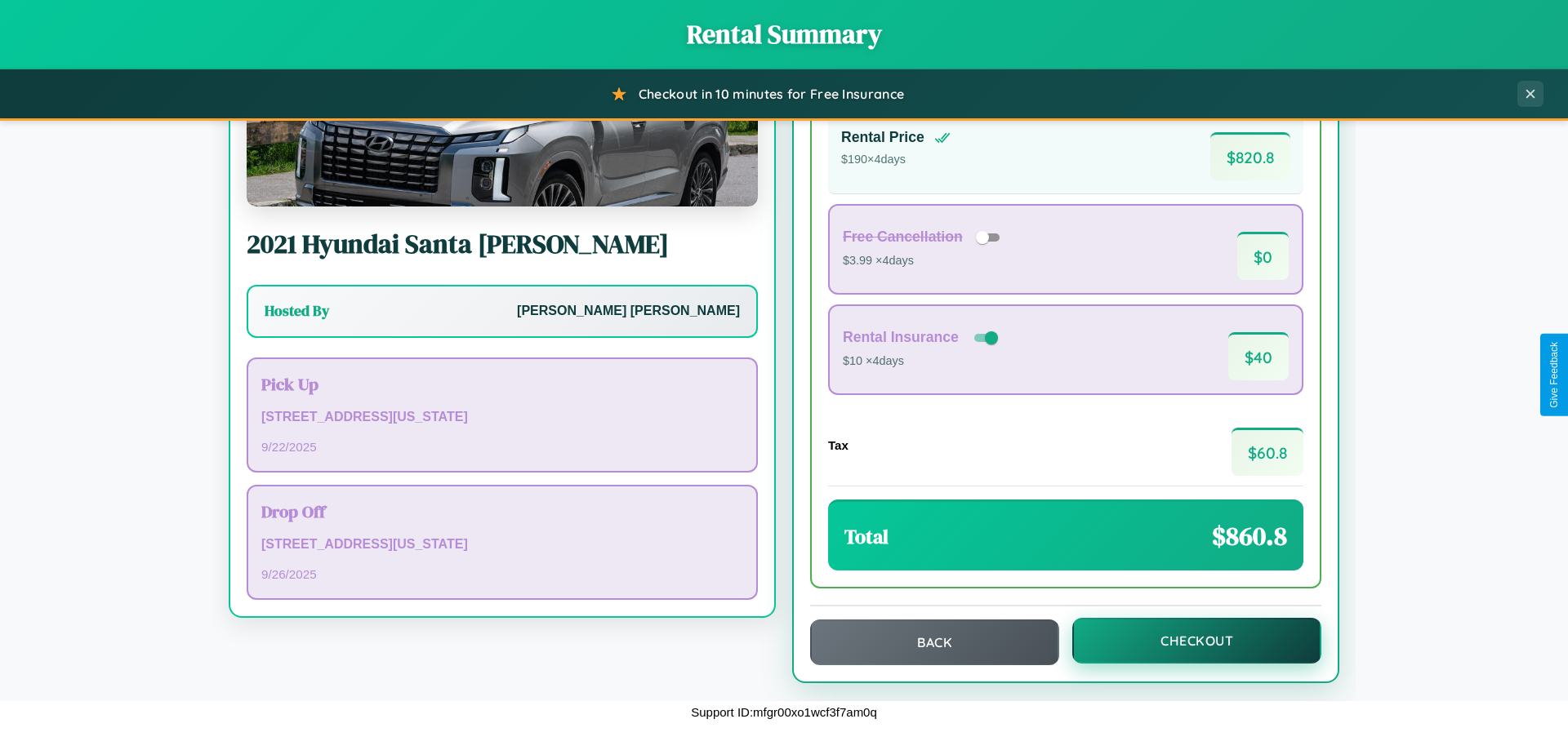
click at [1187, 643] on button "Checkout" at bounding box center [1197, 641] width 249 height 46
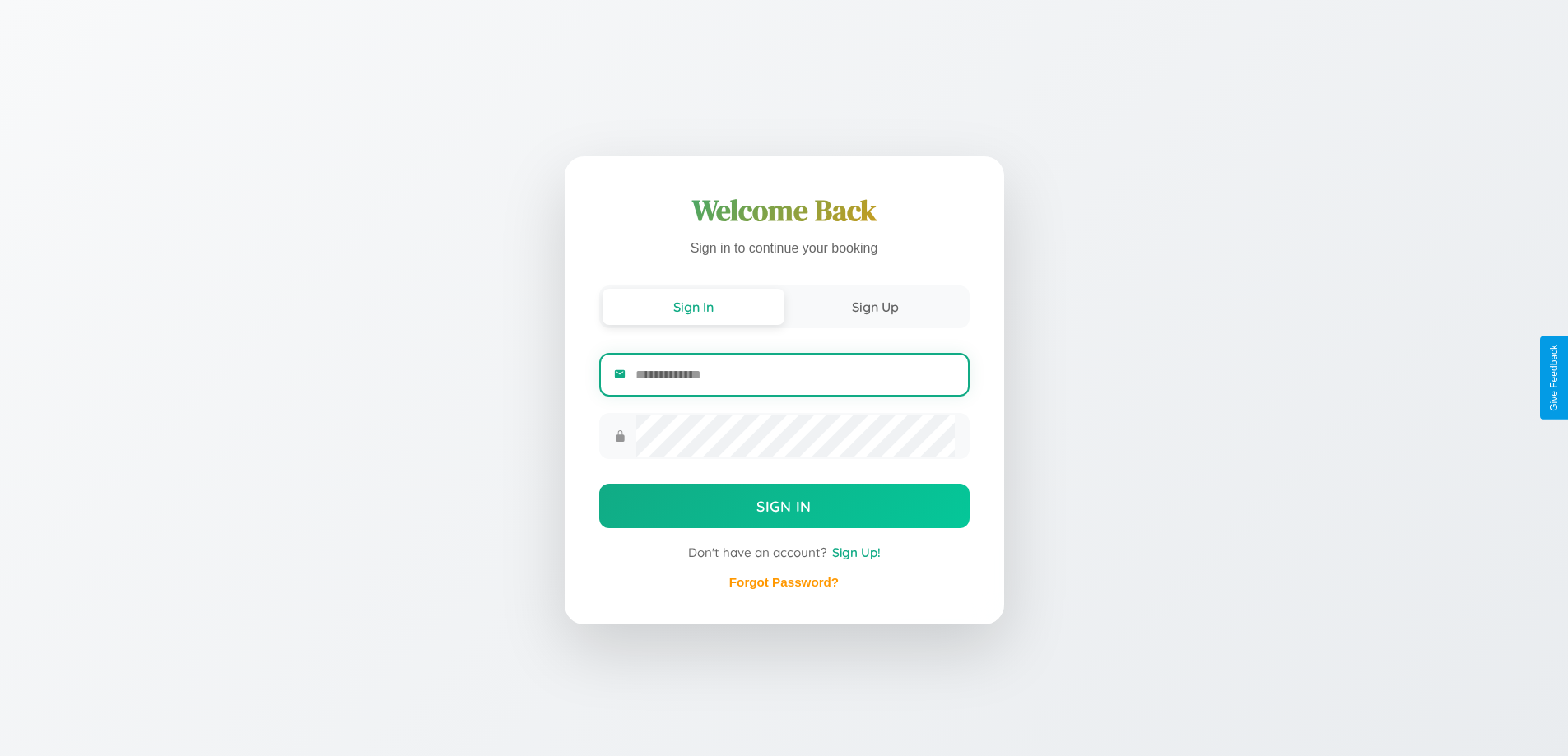
click at [794, 377] on input "email" at bounding box center [795, 375] width 319 height 41
type input "**********"
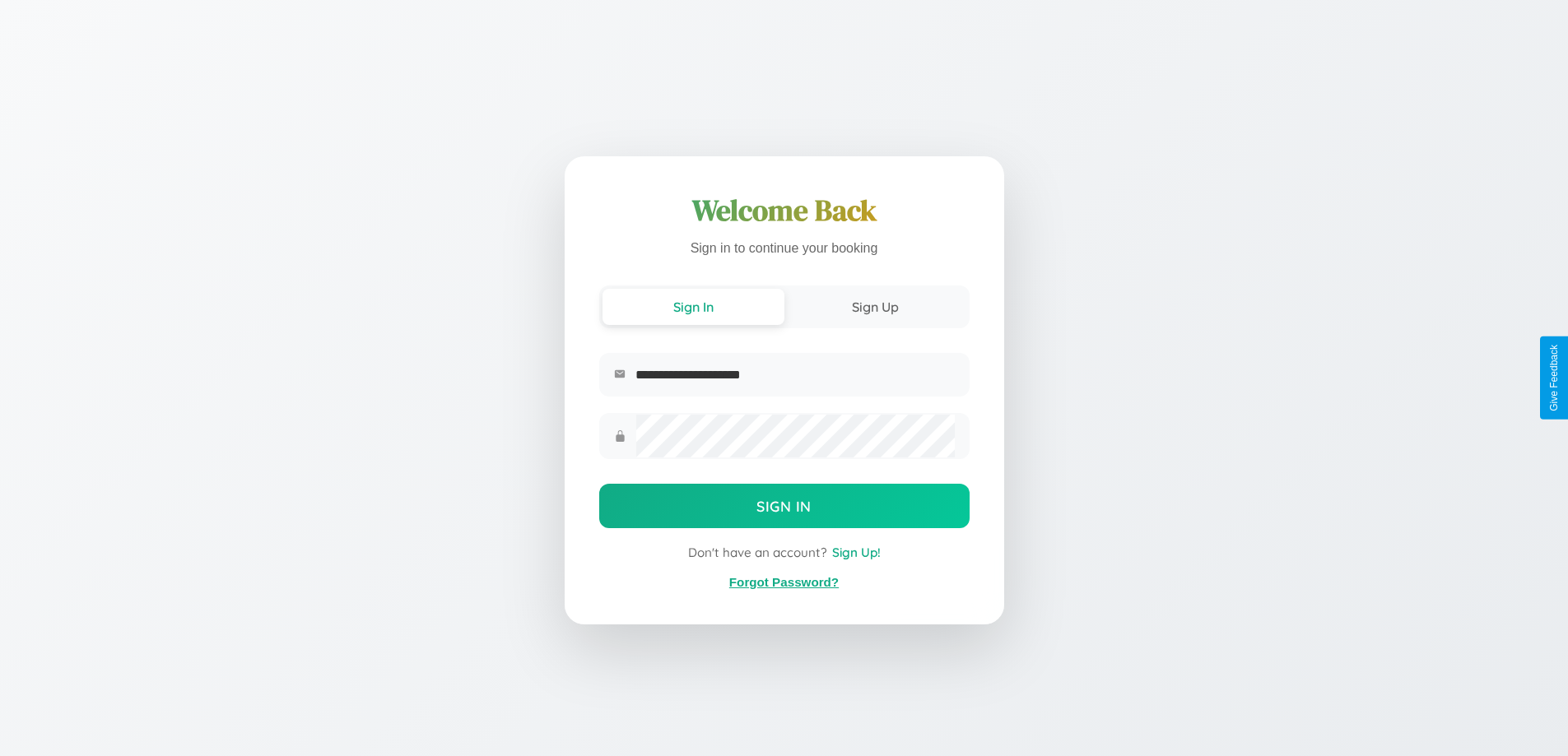
click at [783, 582] on link "Forgot Password?" at bounding box center [783, 582] width 109 height 14
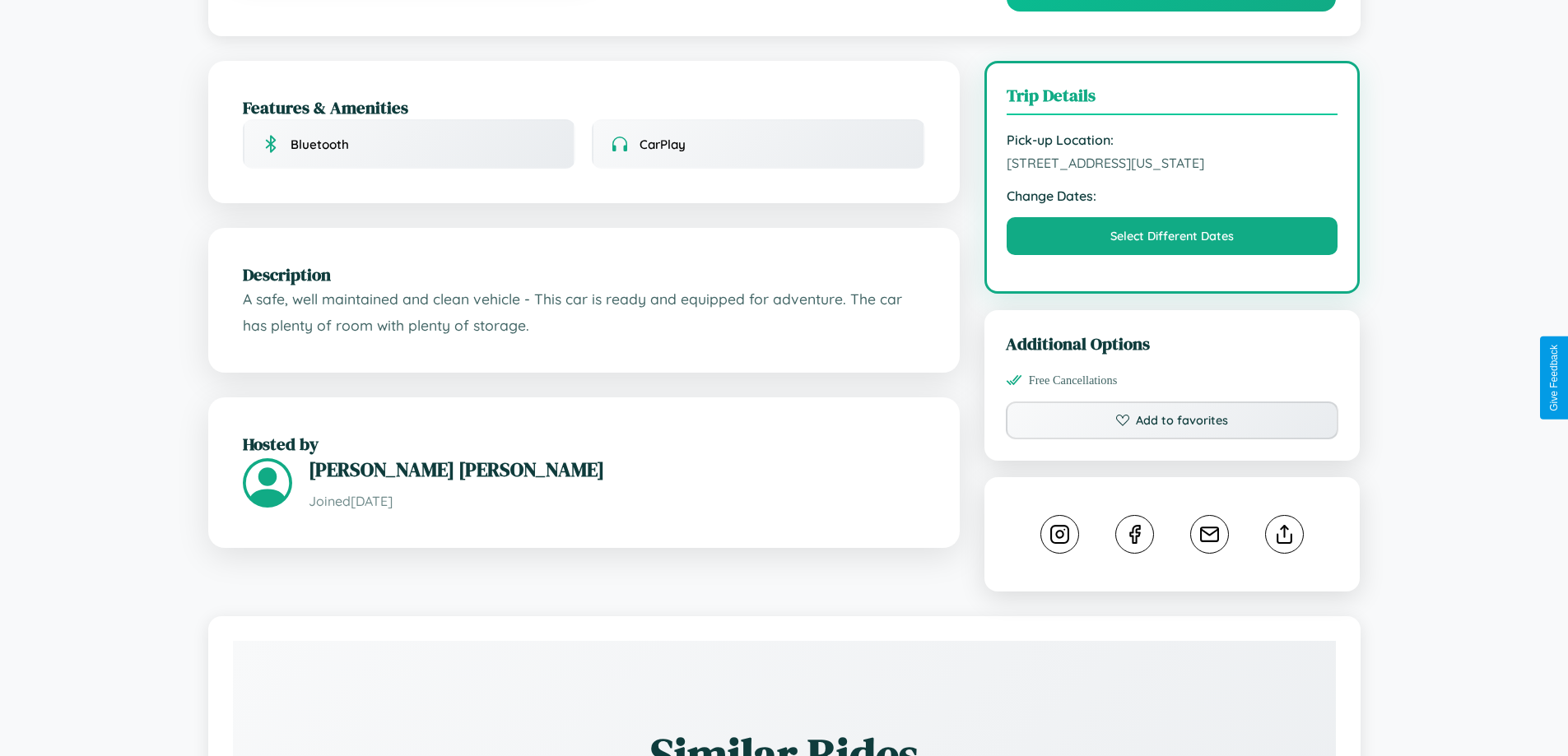
scroll to position [541, 0]
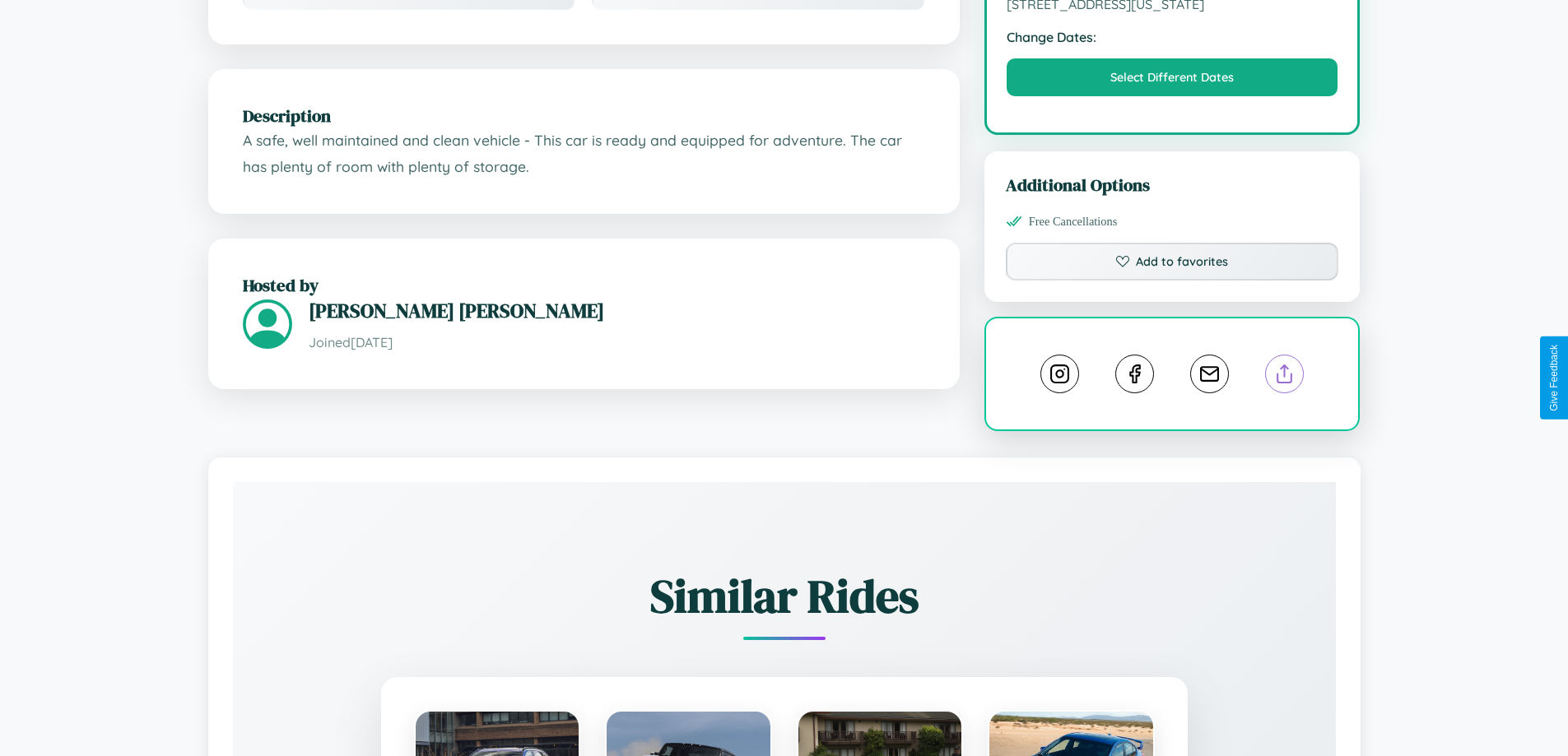
click at [1284, 377] on line at bounding box center [1284, 371] width 0 height 12
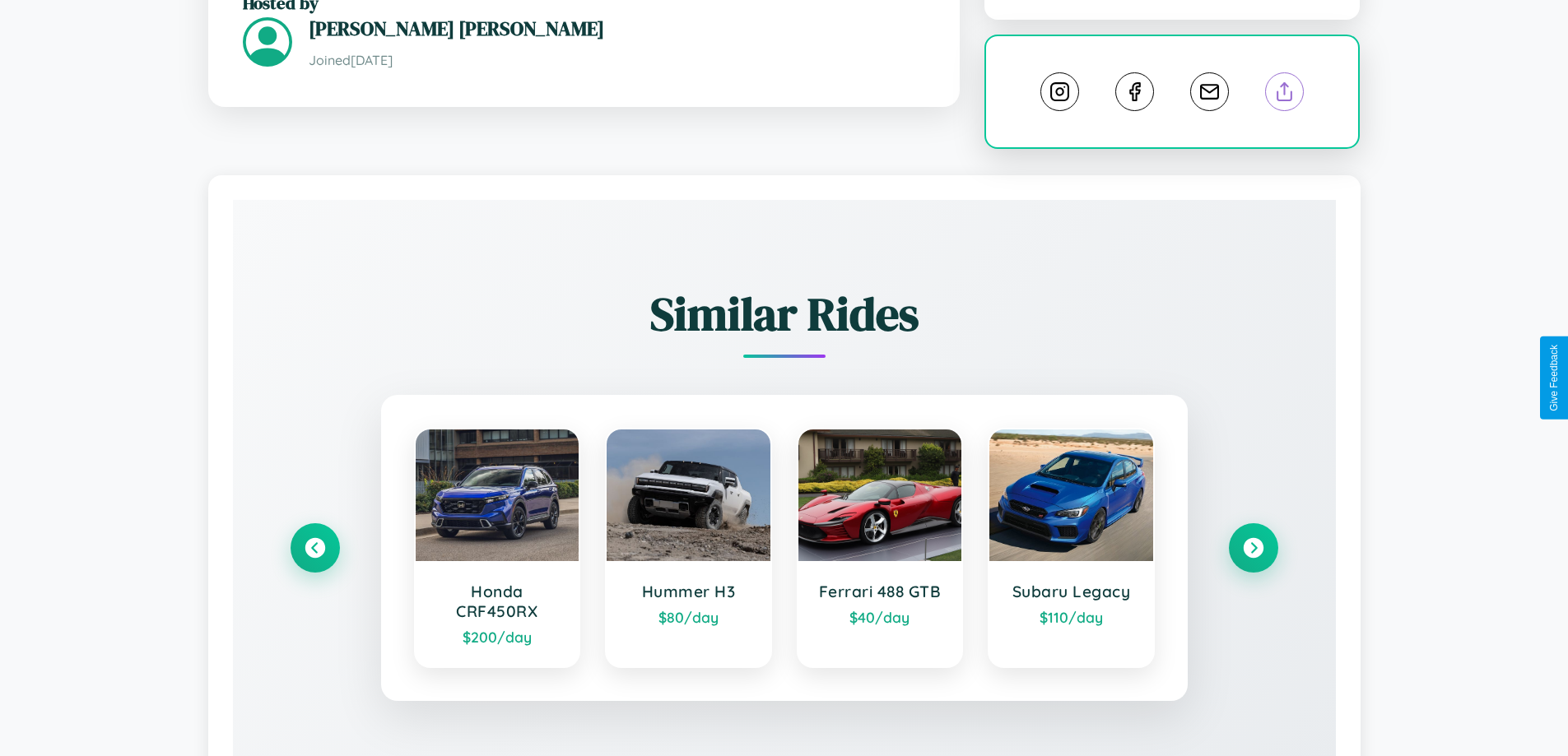
scroll to position [916, 0]
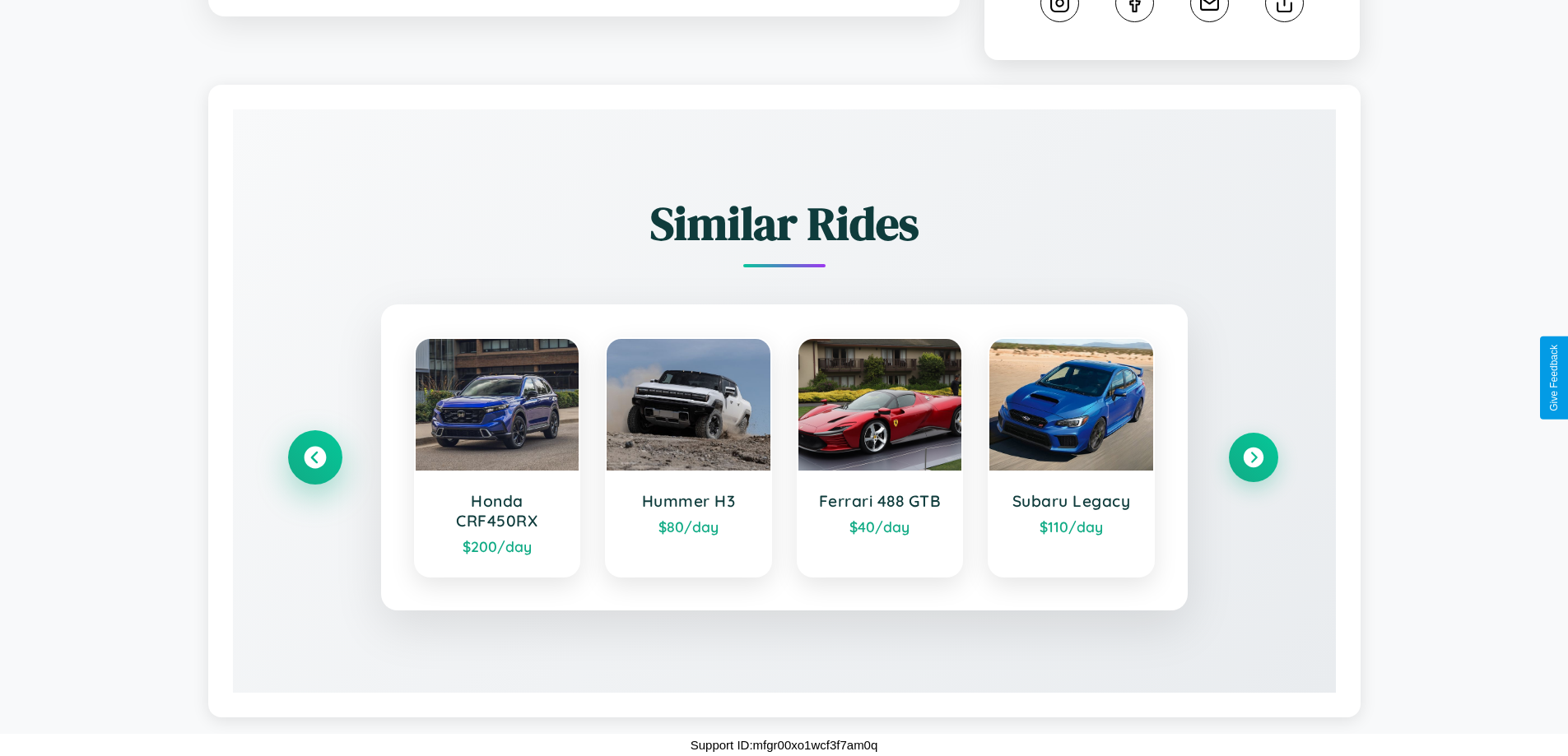
click at [315, 458] on icon at bounding box center [315, 458] width 22 height 22
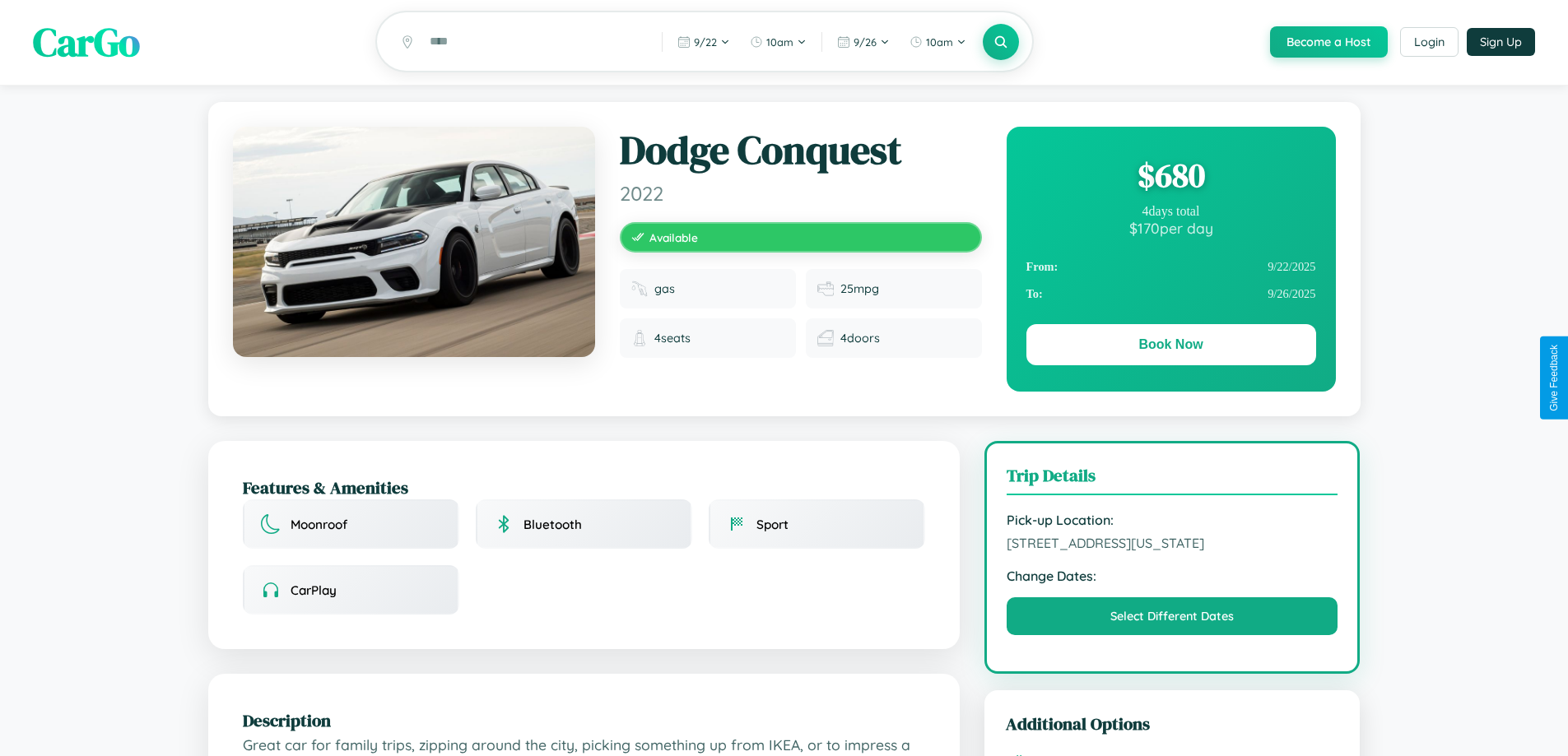
scroll to position [984, 0]
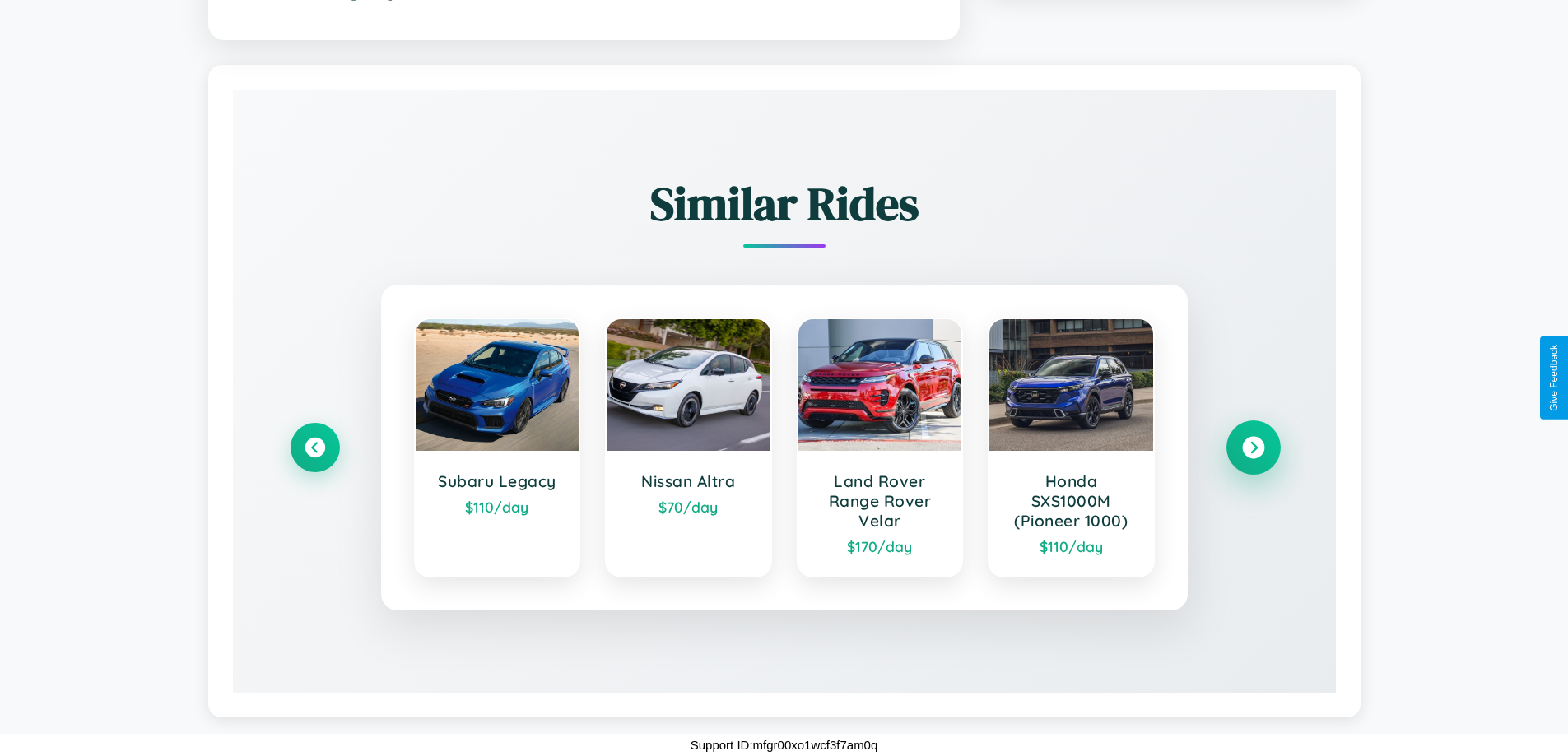
click at [1252, 447] on icon at bounding box center [1252, 447] width 22 height 22
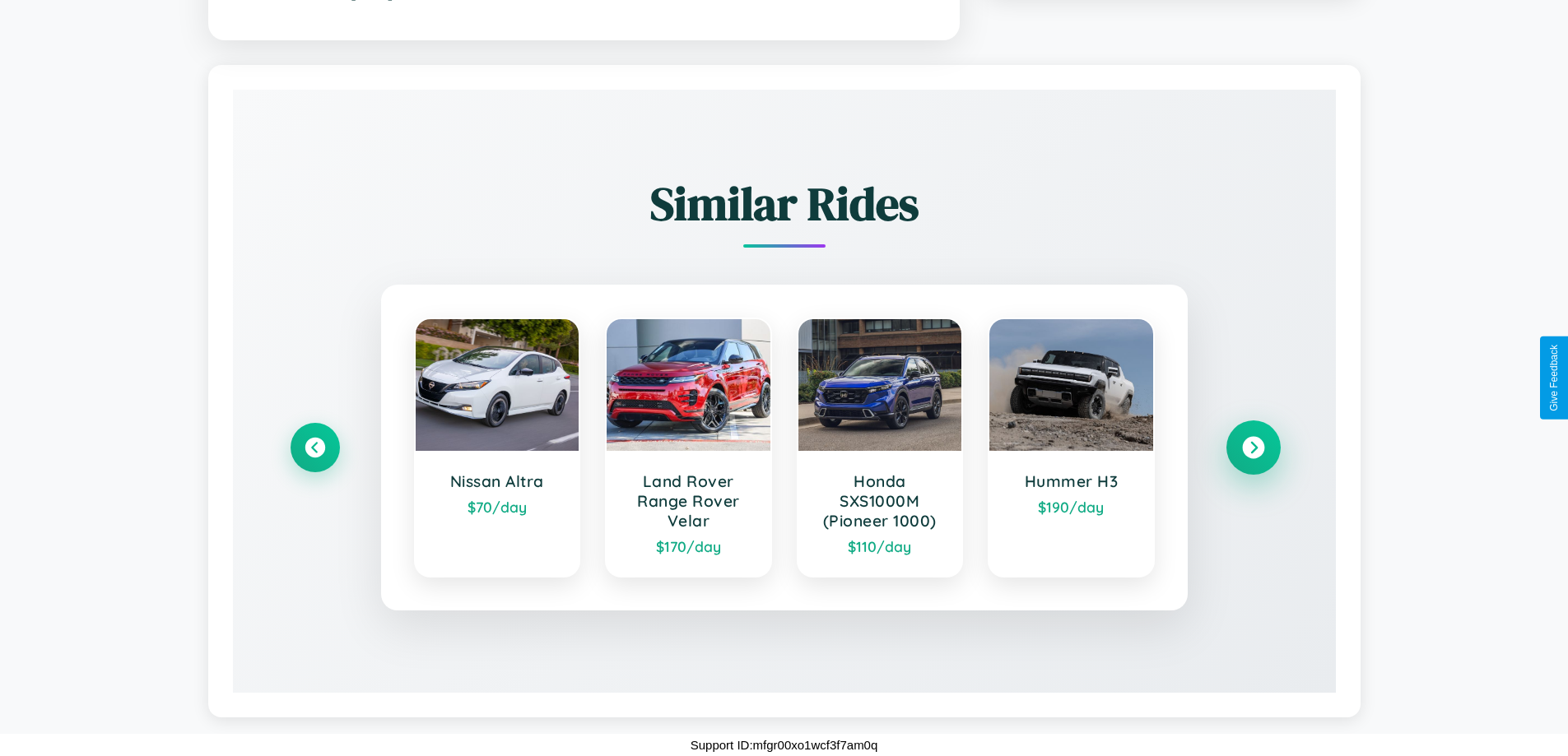
click at [1252, 447] on icon at bounding box center [1252, 447] width 22 height 22
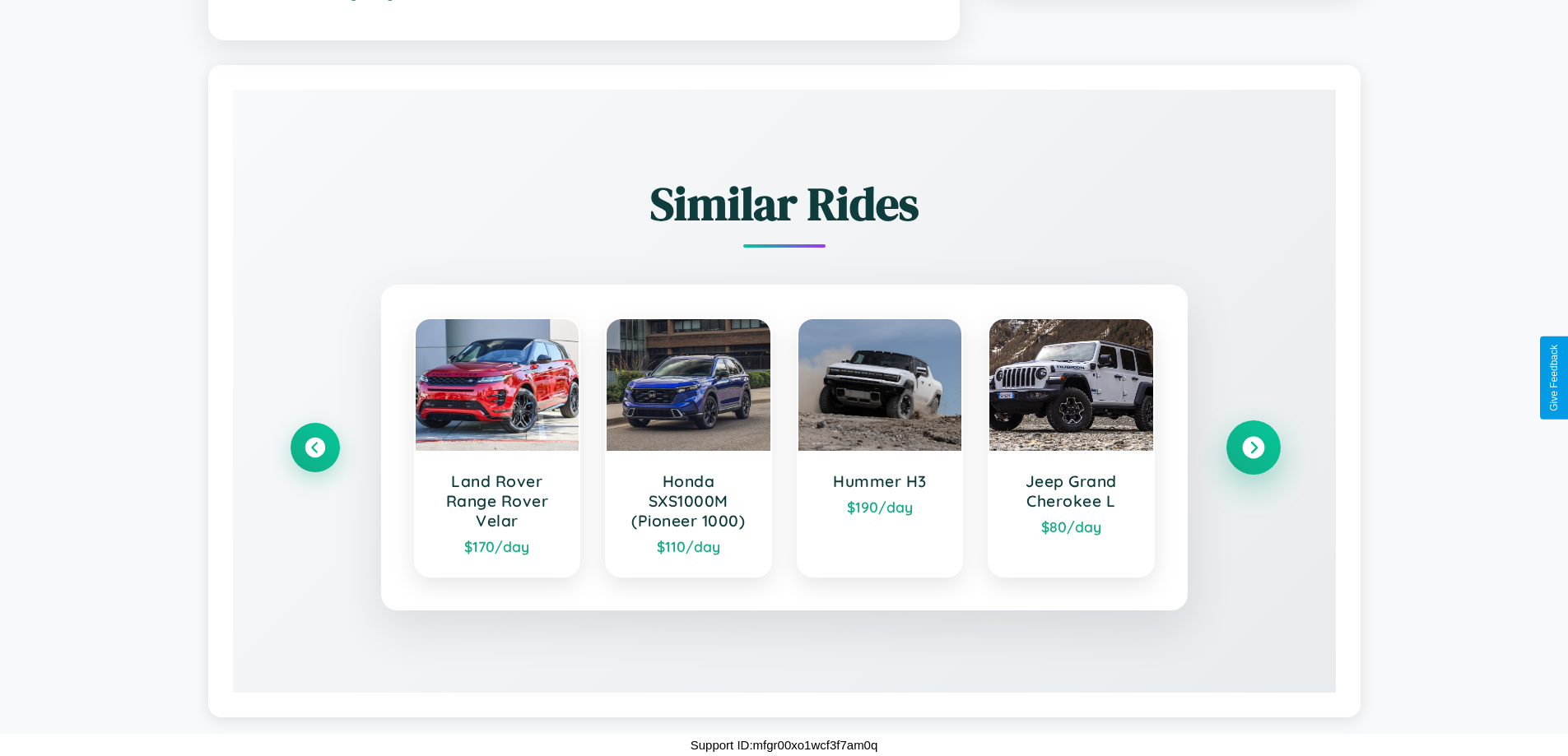
click at [1252, 447] on icon at bounding box center [1252, 447] width 22 height 22
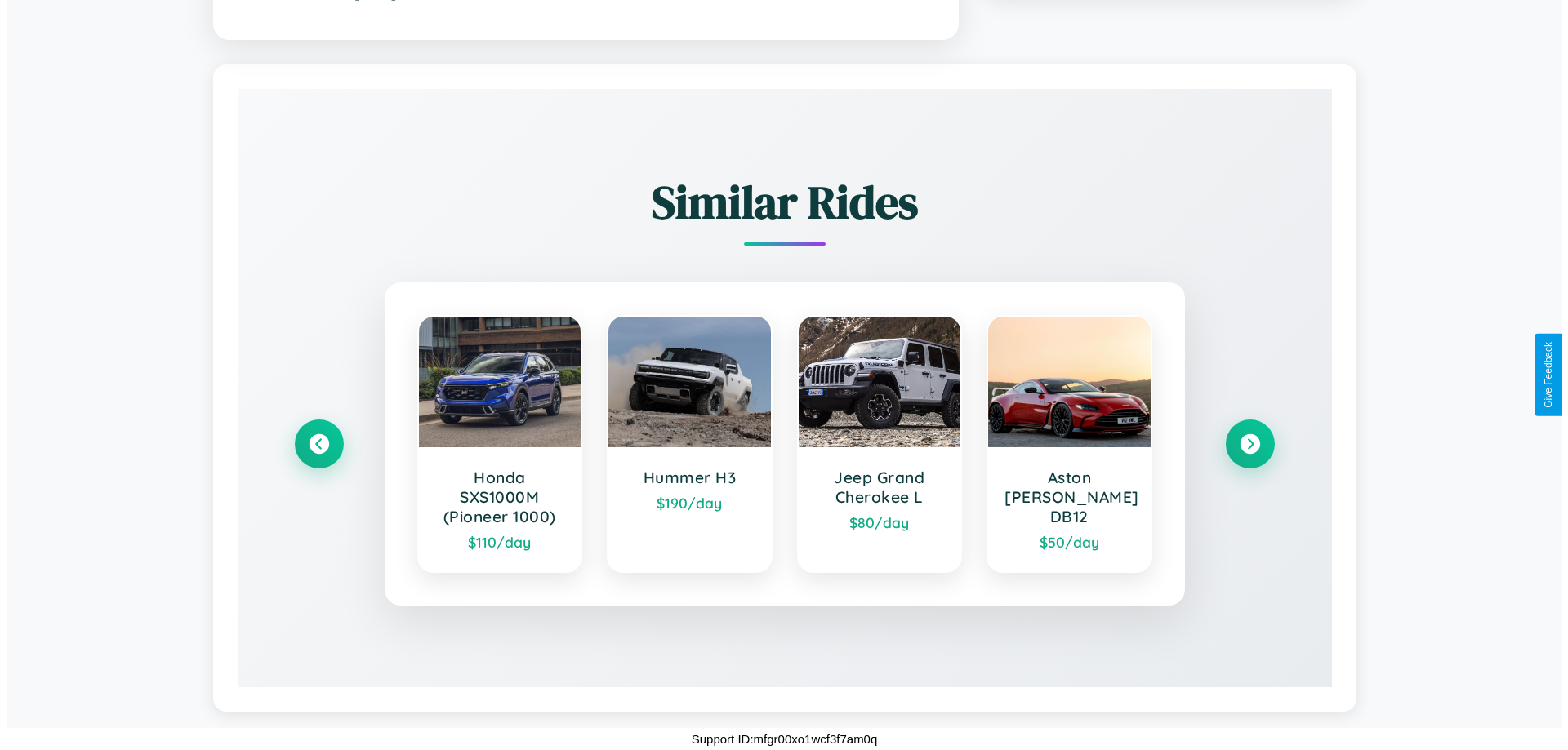
scroll to position [0, 0]
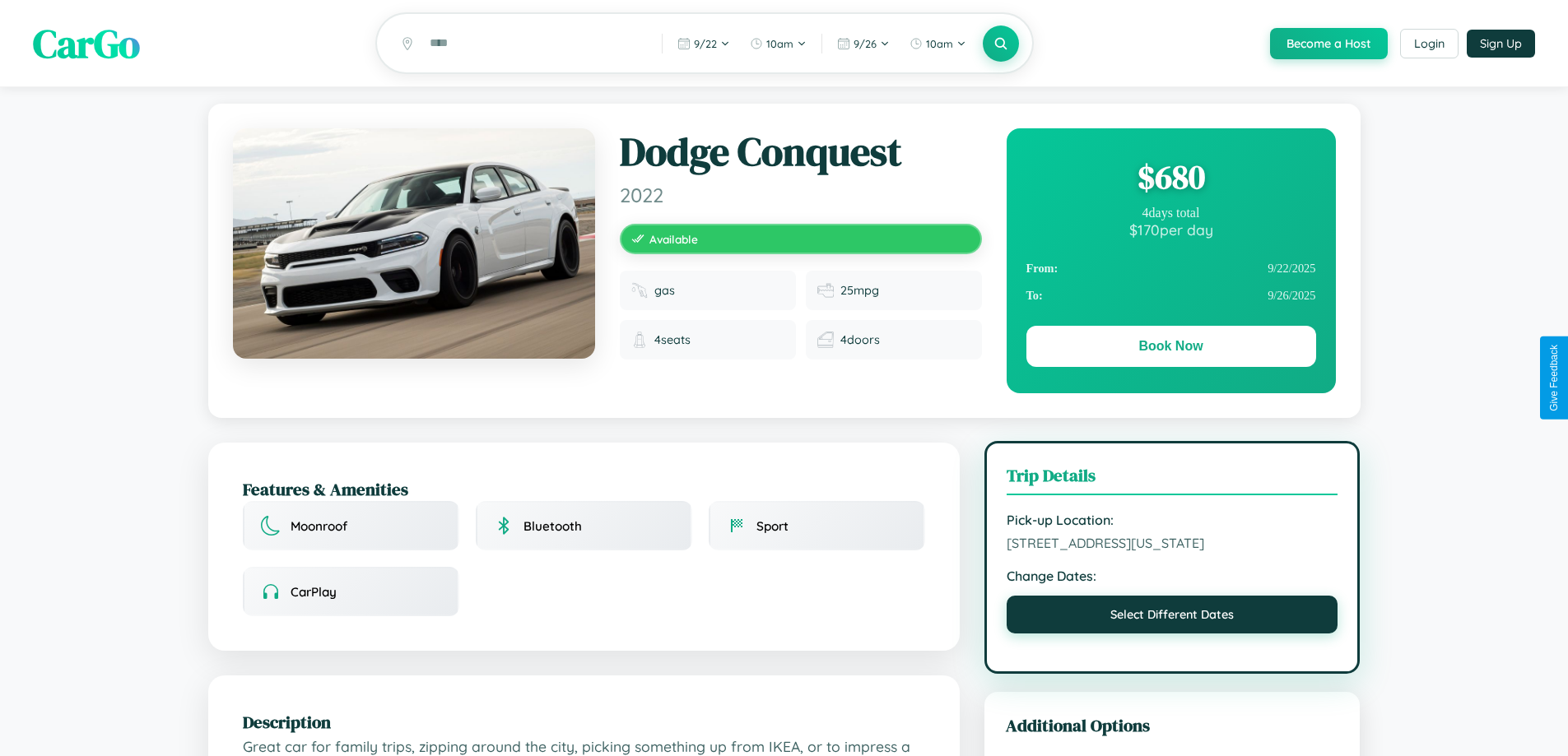
click at [1172, 617] on button "Select Different Dates" at bounding box center [1171, 614] width 331 height 38
select select "*"
select select "****"
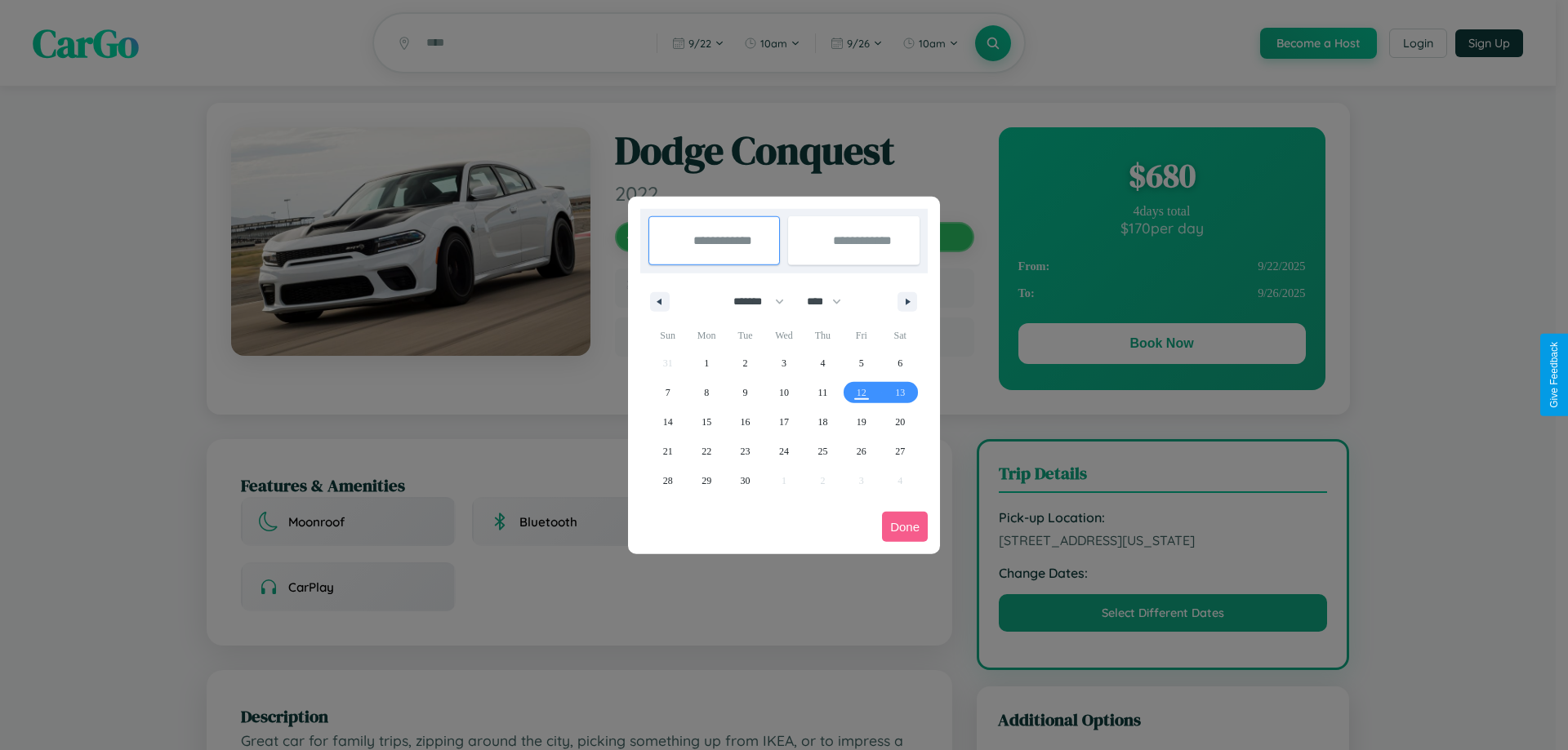
click at [751, 302] on select "******* ******** ***** ***** *** **** **** ****** ********* ******* ******** **…" at bounding box center [756, 302] width 69 height 27
select select "*"
click at [832, 302] on select "**** **** **** **** **** **** **** **** **** **** **** **** **** **** **** ****…" at bounding box center [823, 302] width 49 height 27
select select "****"
click at [861, 450] on span "26" at bounding box center [862, 451] width 10 height 30
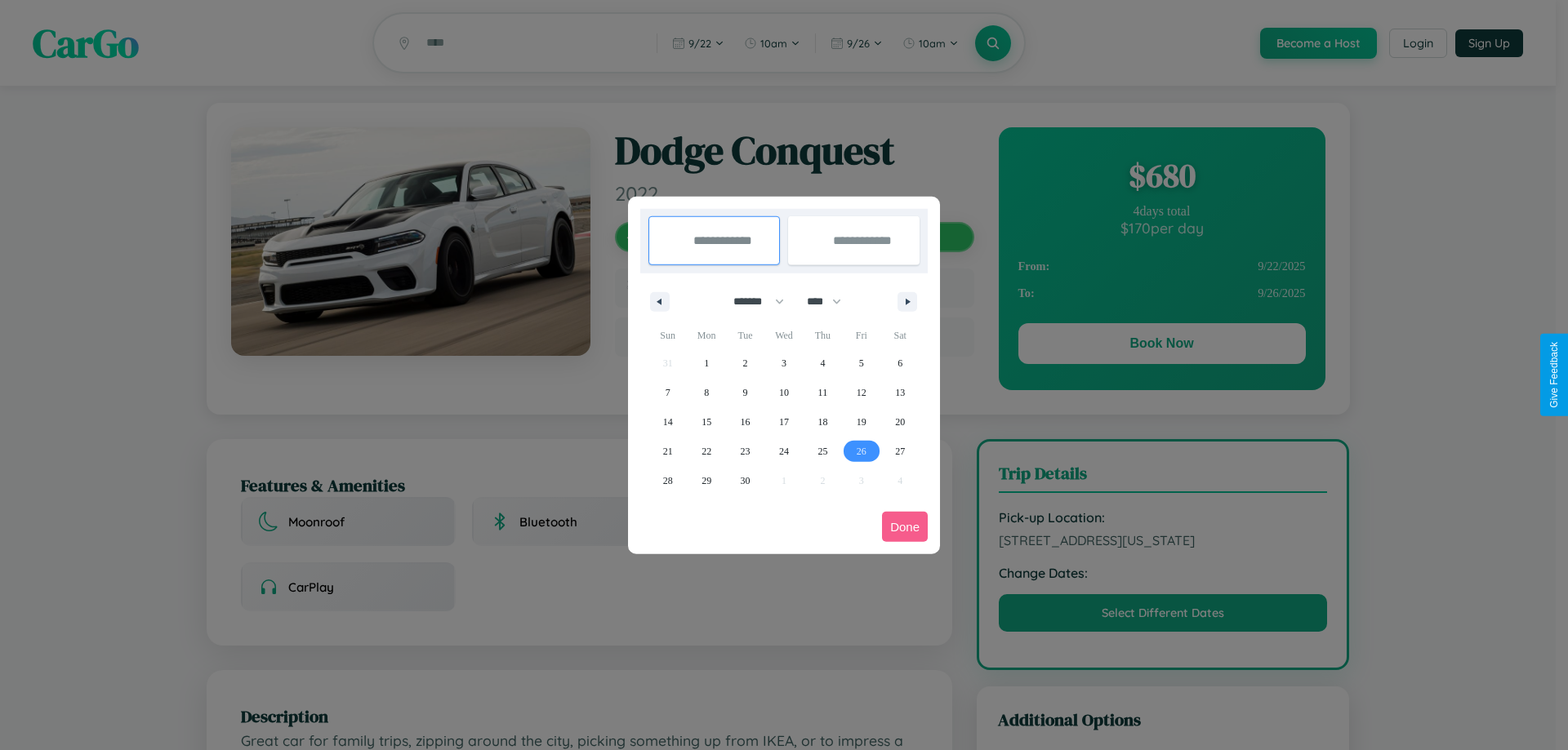
type input "**********"
click at [908, 302] on icon "button" at bounding box center [911, 302] width 9 height 7
select select "*"
click at [822, 362] on span "2" at bounding box center [822, 363] width 5 height 30
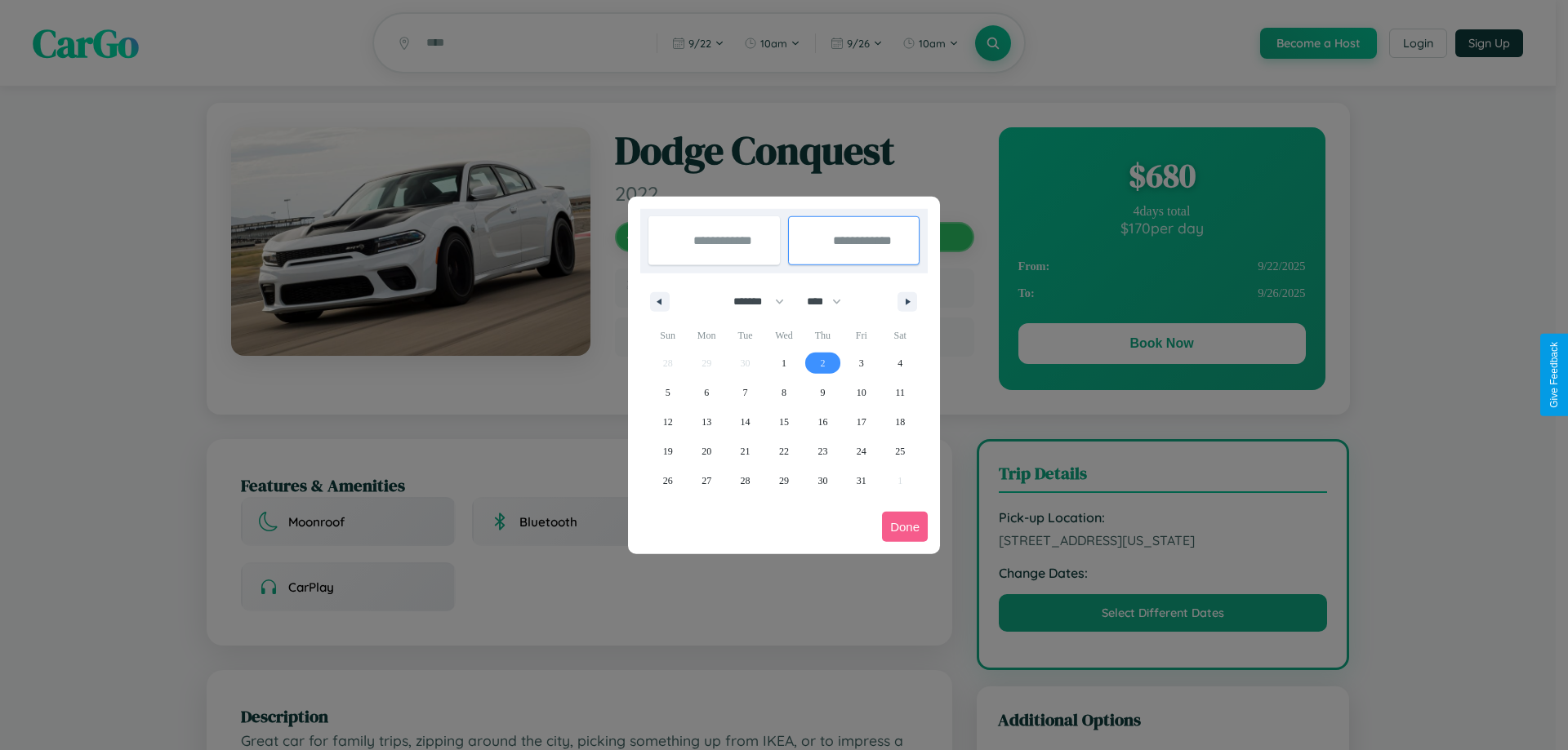
type input "**********"
select select "*"
click at [905, 527] on button "Done" at bounding box center [906, 527] width 46 height 31
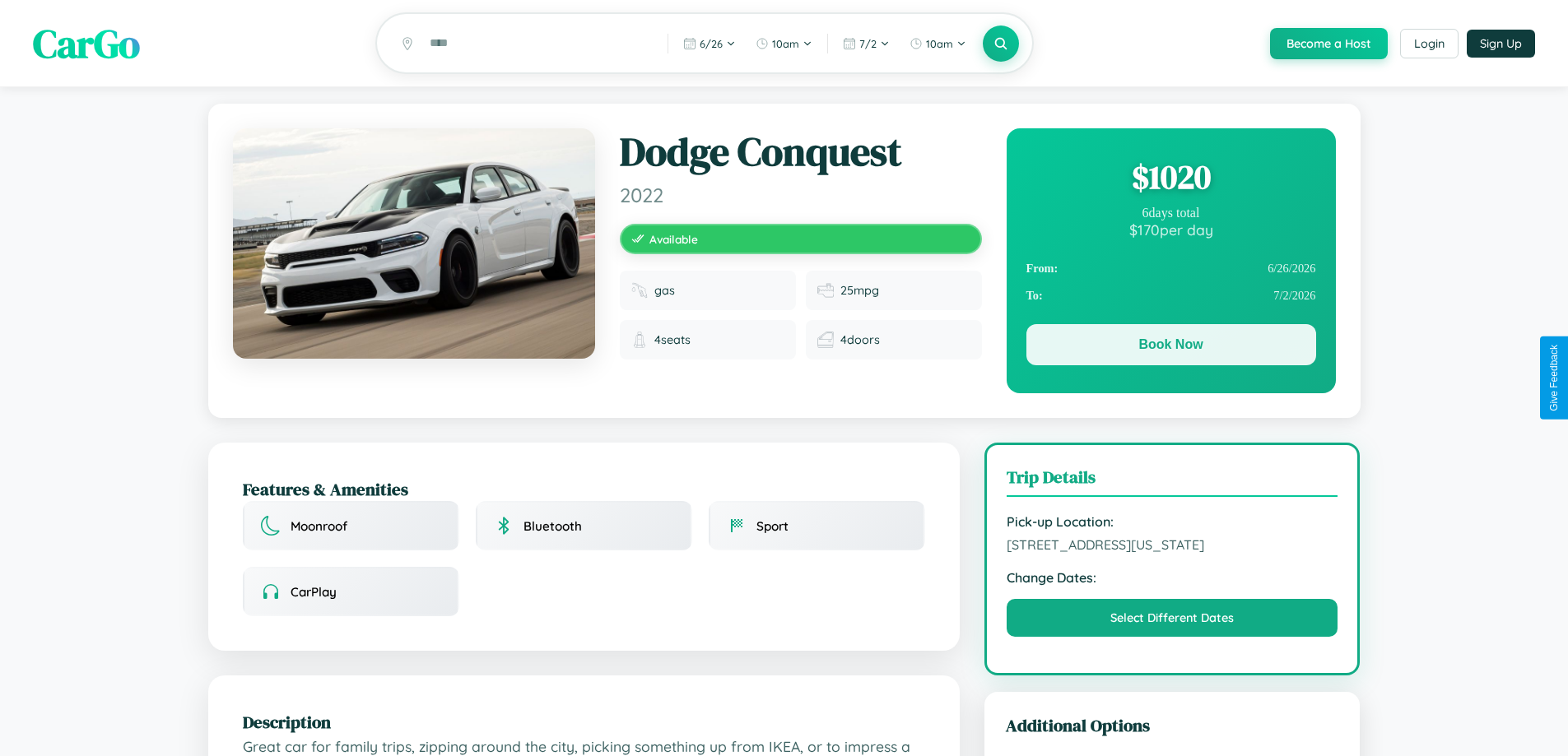
click at [1170, 348] on button "Book Now" at bounding box center [1171, 345] width 290 height 42
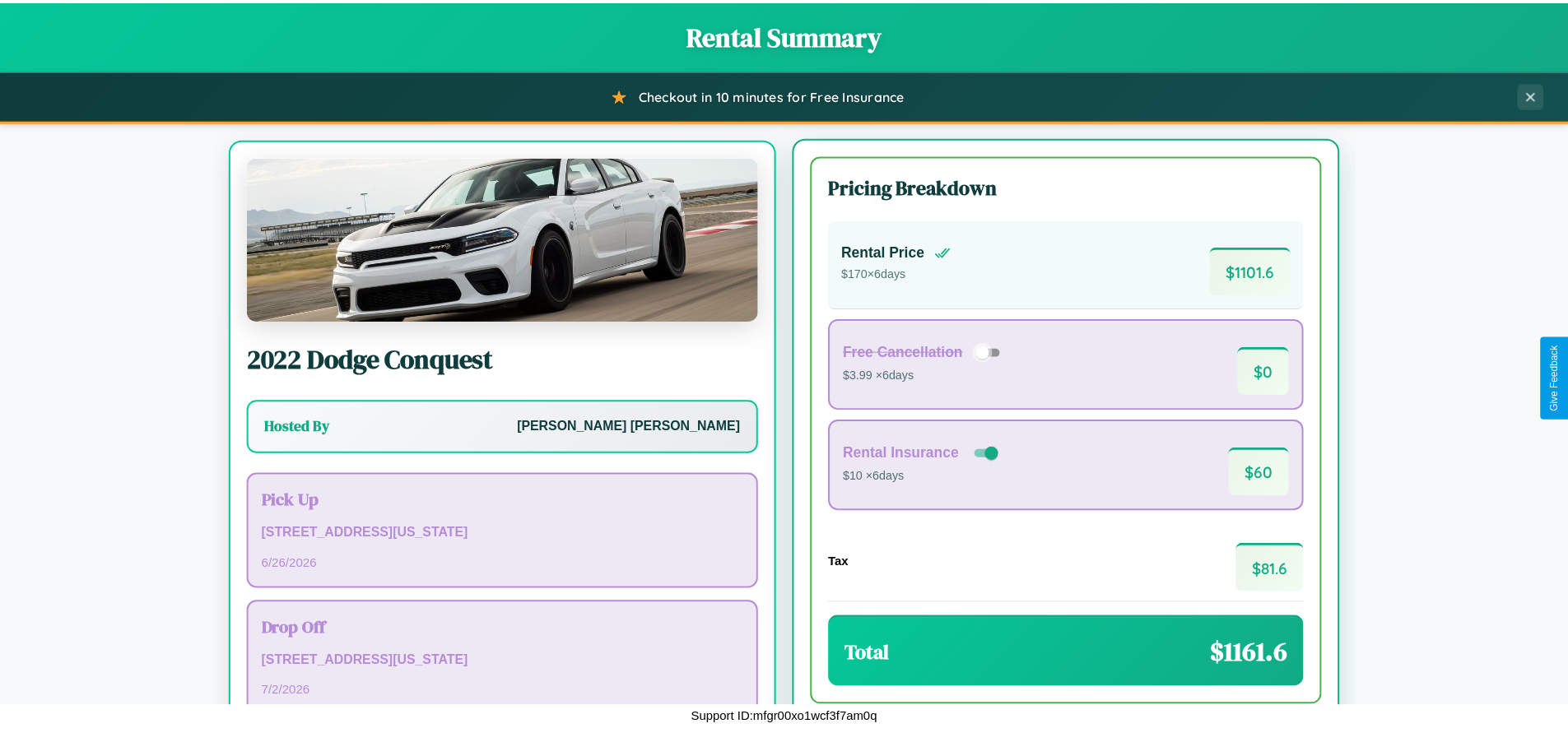
scroll to position [76, 0]
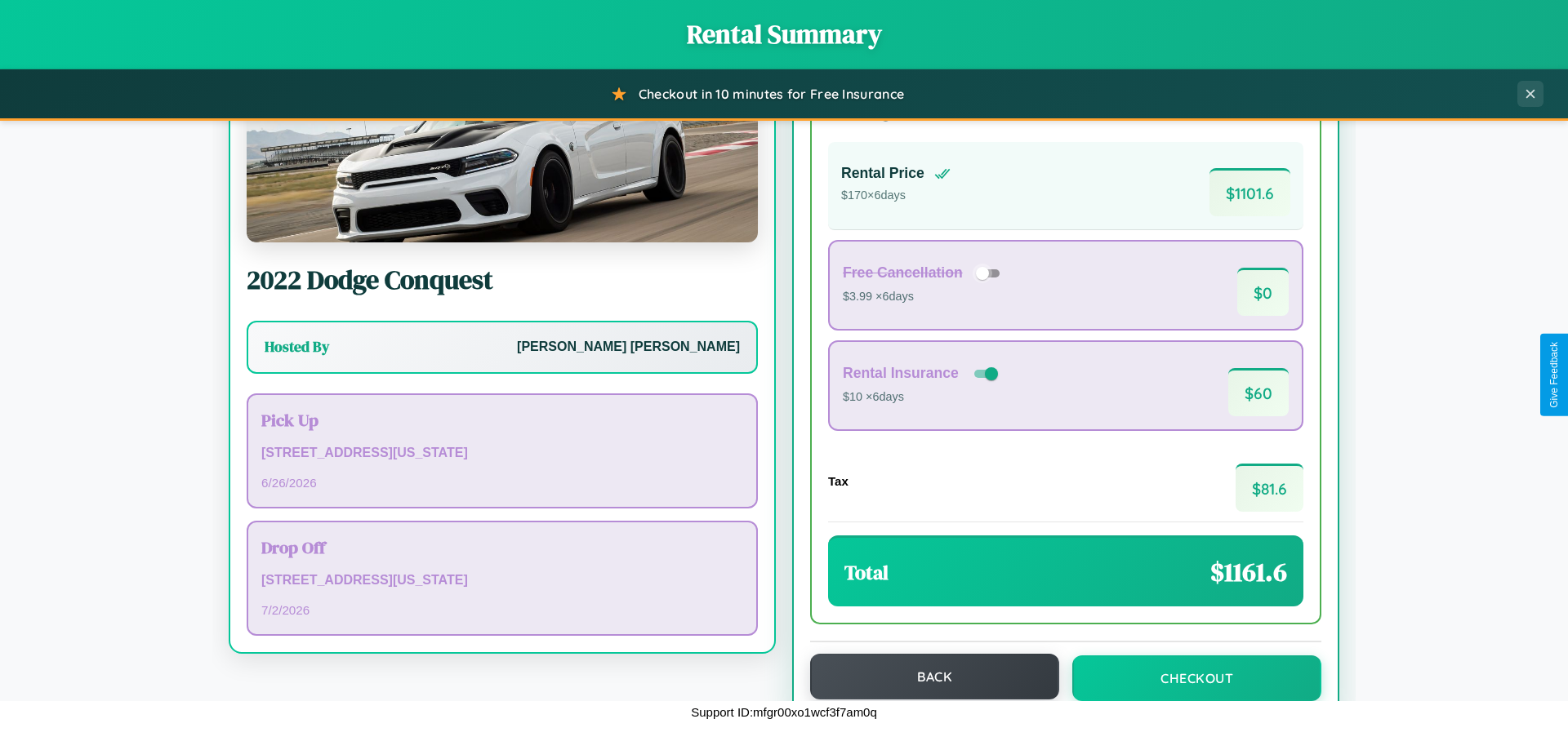
click at [927, 677] on button "Back" at bounding box center [935, 677] width 249 height 46
